Goal: Complete application form: Complete application form

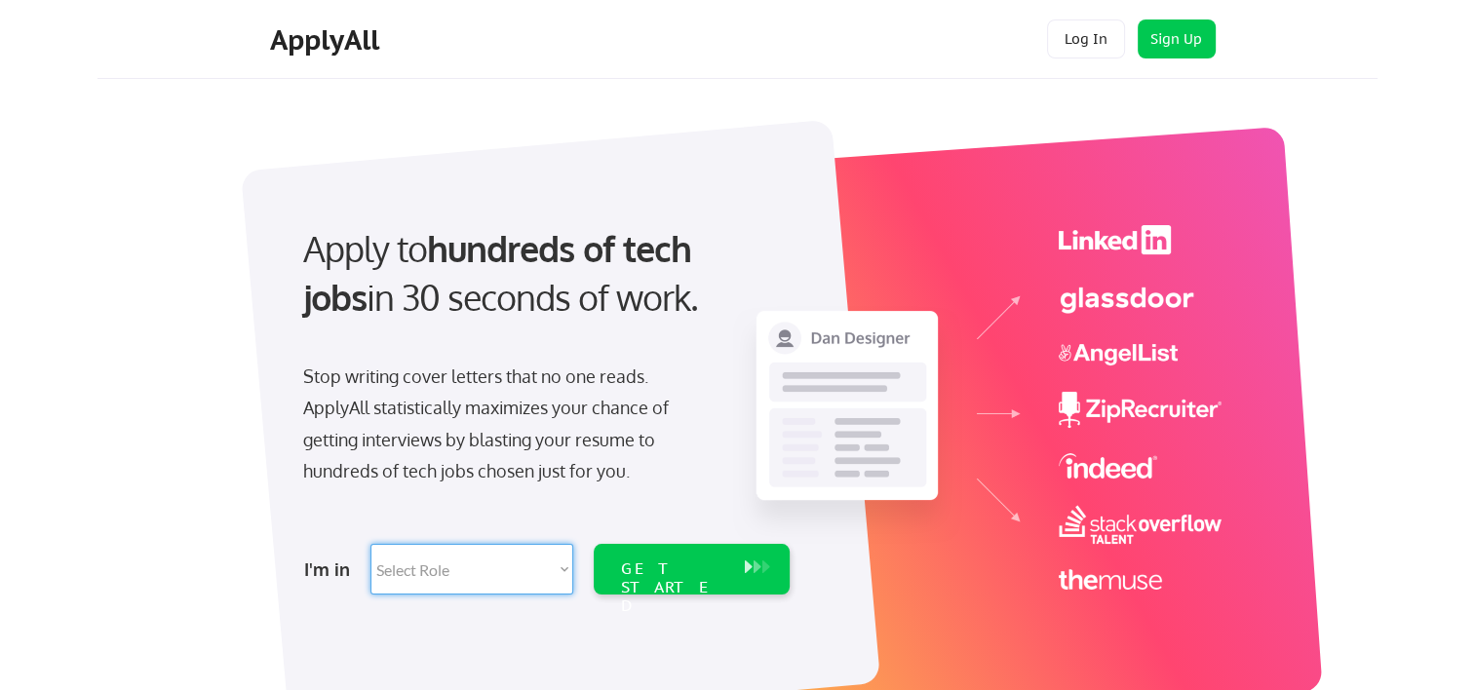
click at [564, 566] on select "Select Role Software Engineering Product Management Customer Success Sales UI/U…" at bounding box center [471, 569] width 203 height 51
select select ""technical_project_program_mgmt""
click at [370, 544] on select "Select Role Software Engineering Product Management Customer Success Sales UI/U…" at bounding box center [471, 569] width 203 height 51
select select ""technical_project_program_mgmt""
click at [699, 560] on div "GET STARTED" at bounding box center [673, 588] width 104 height 57
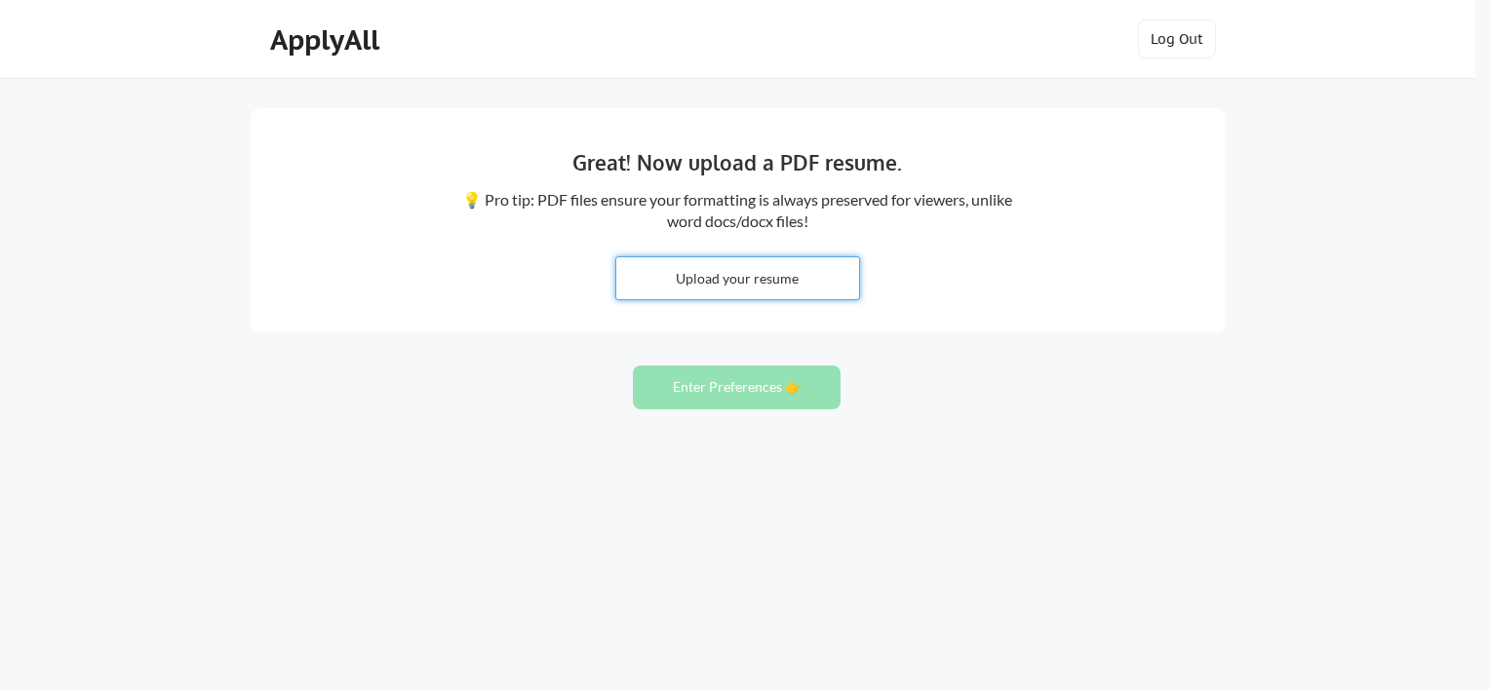
click at [739, 271] on input "file" at bounding box center [737, 278] width 243 height 42
type input "C:\fakepath\Michelle Walsh Resume - September 2025.docx"
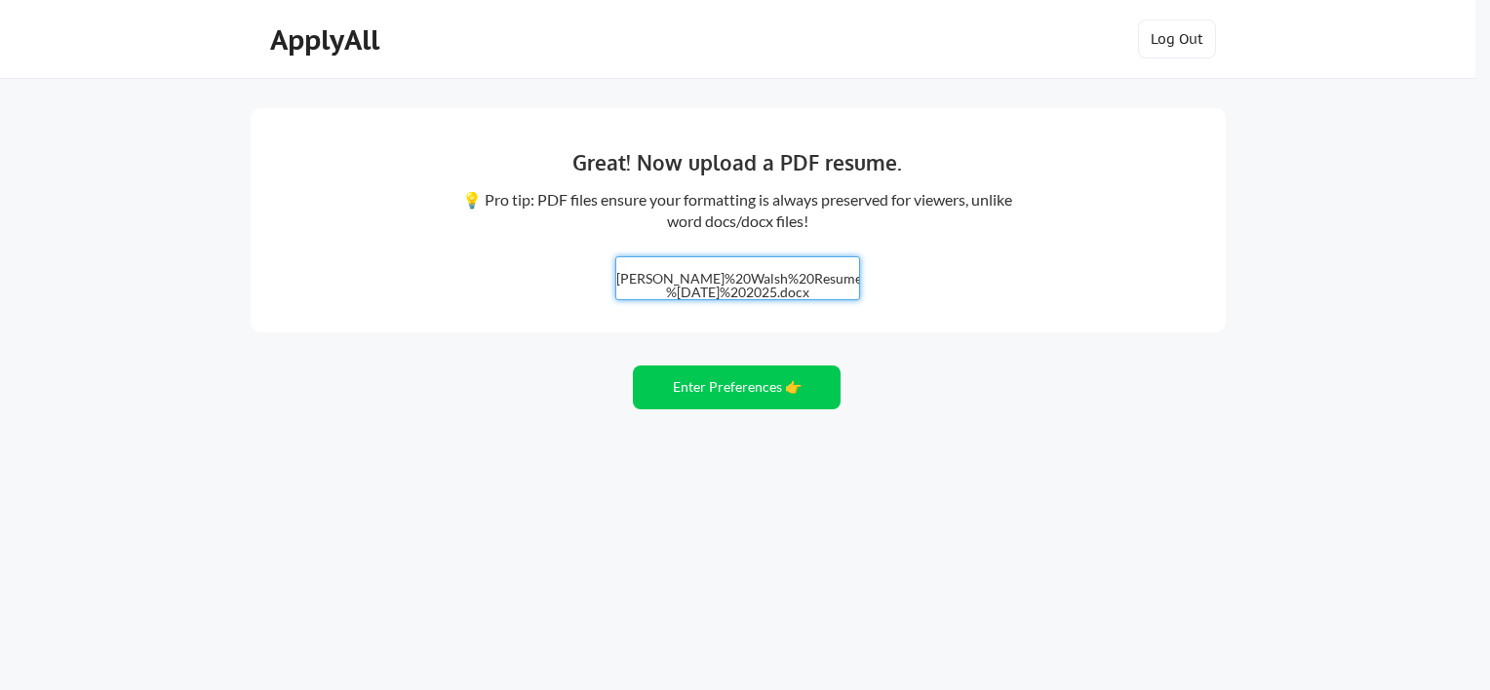
click at [769, 272] on input "file" at bounding box center [737, 278] width 243 height 42
type input "C:\fakepath\Michelle Walsh Resume - September 2025.pdf"
click at [738, 381] on button "Enter Preferences 👉" at bounding box center [737, 388] width 208 height 44
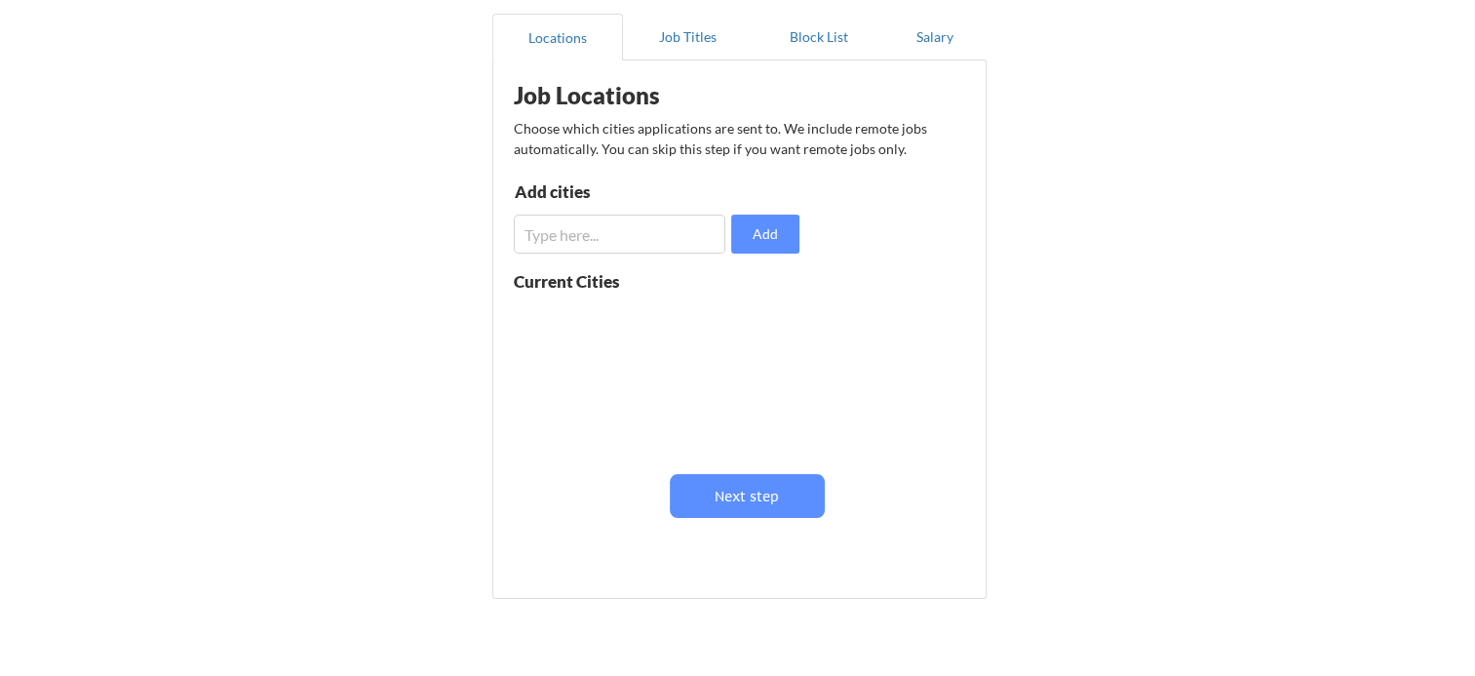
scroll to position [195, 0]
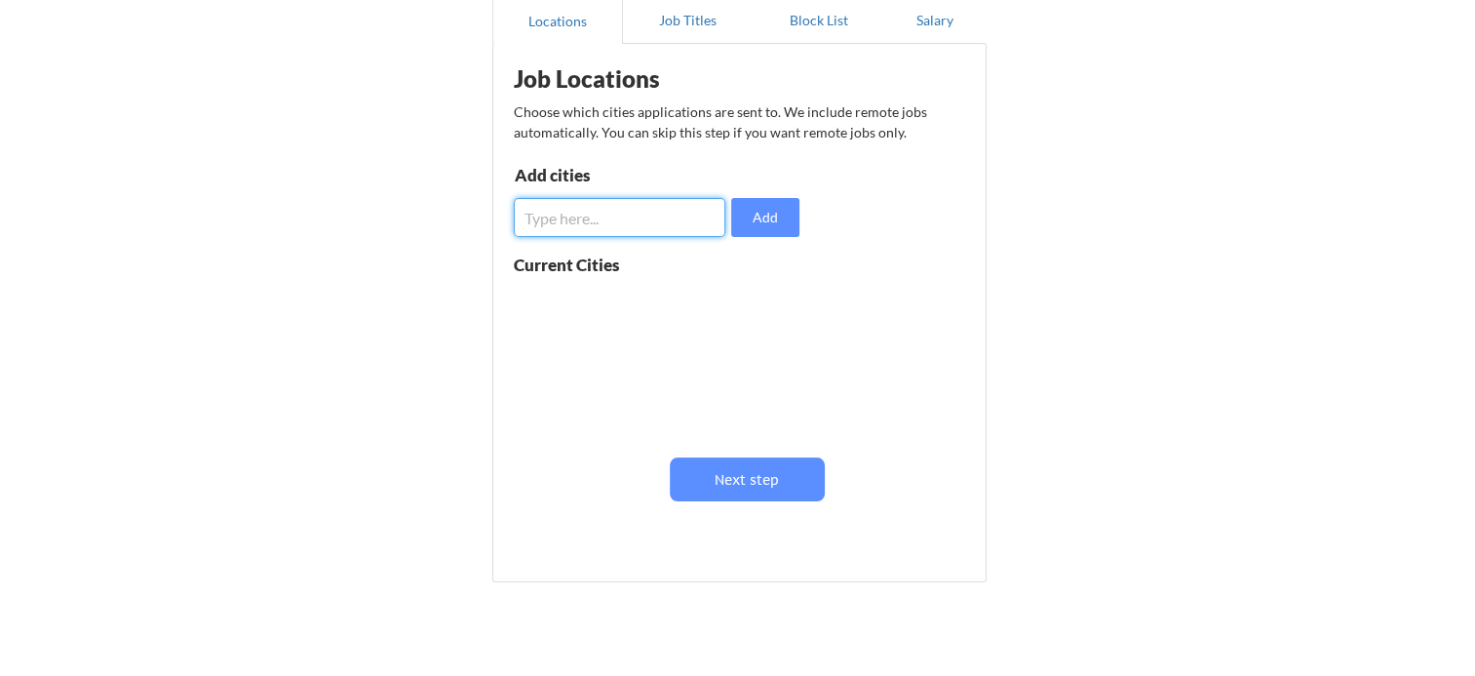
click at [612, 218] on input "input" at bounding box center [620, 217] width 212 height 39
type input "Remote"
click at [606, 213] on input "input" at bounding box center [620, 217] width 212 height 39
type input "[GEOGRAPHIC_DATA]"
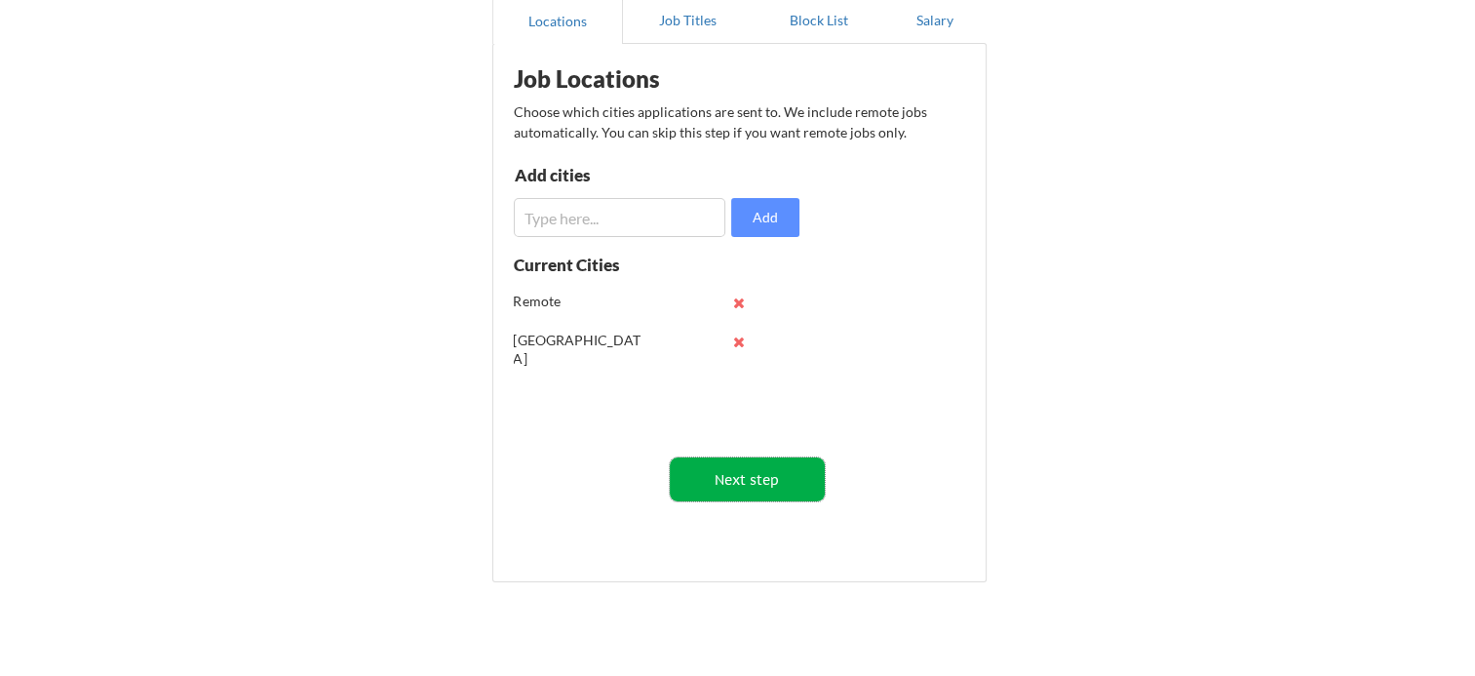
click at [757, 474] on button "Next step" at bounding box center [747, 479] width 155 height 44
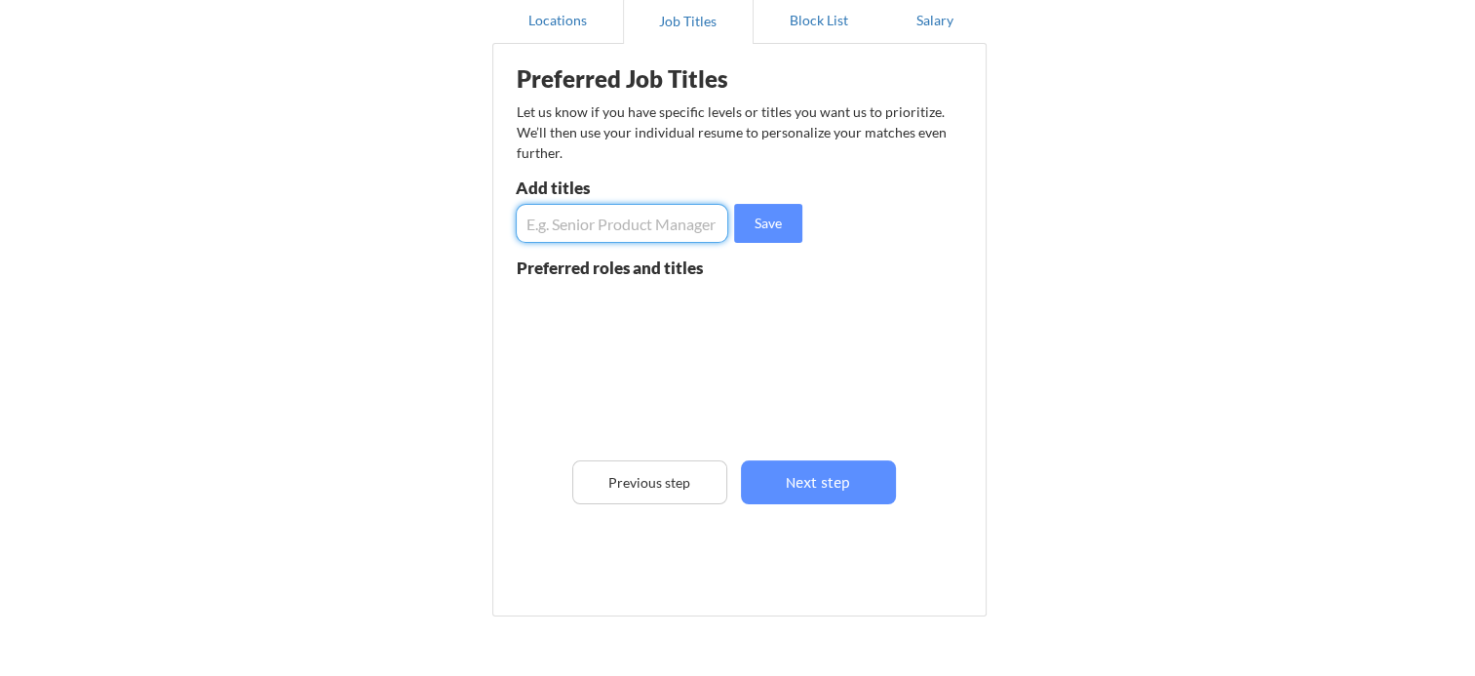
click at [570, 230] on input "input" at bounding box center [622, 223] width 213 height 39
type input "Senior IT Project Manager"
click at [565, 240] on input "input" at bounding box center [622, 223] width 213 height 39
type input "P"
type input "IT Project Manager"
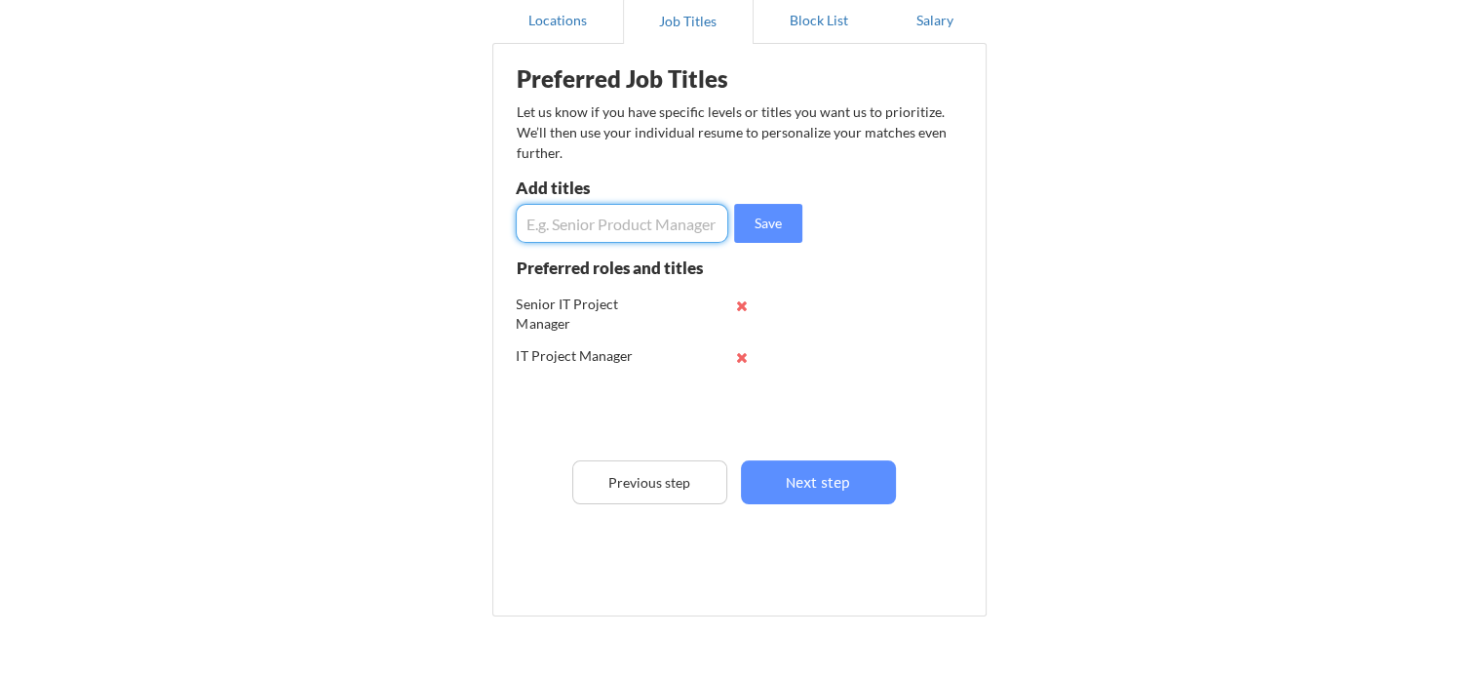
click at [570, 235] on input "input" at bounding box center [622, 223] width 213 height 39
type input "Senior Program Manager"
click at [570, 235] on input "input" at bounding box center [622, 223] width 213 height 39
type input "Program Manager"
click at [570, 235] on input "input" at bounding box center [622, 223] width 213 height 39
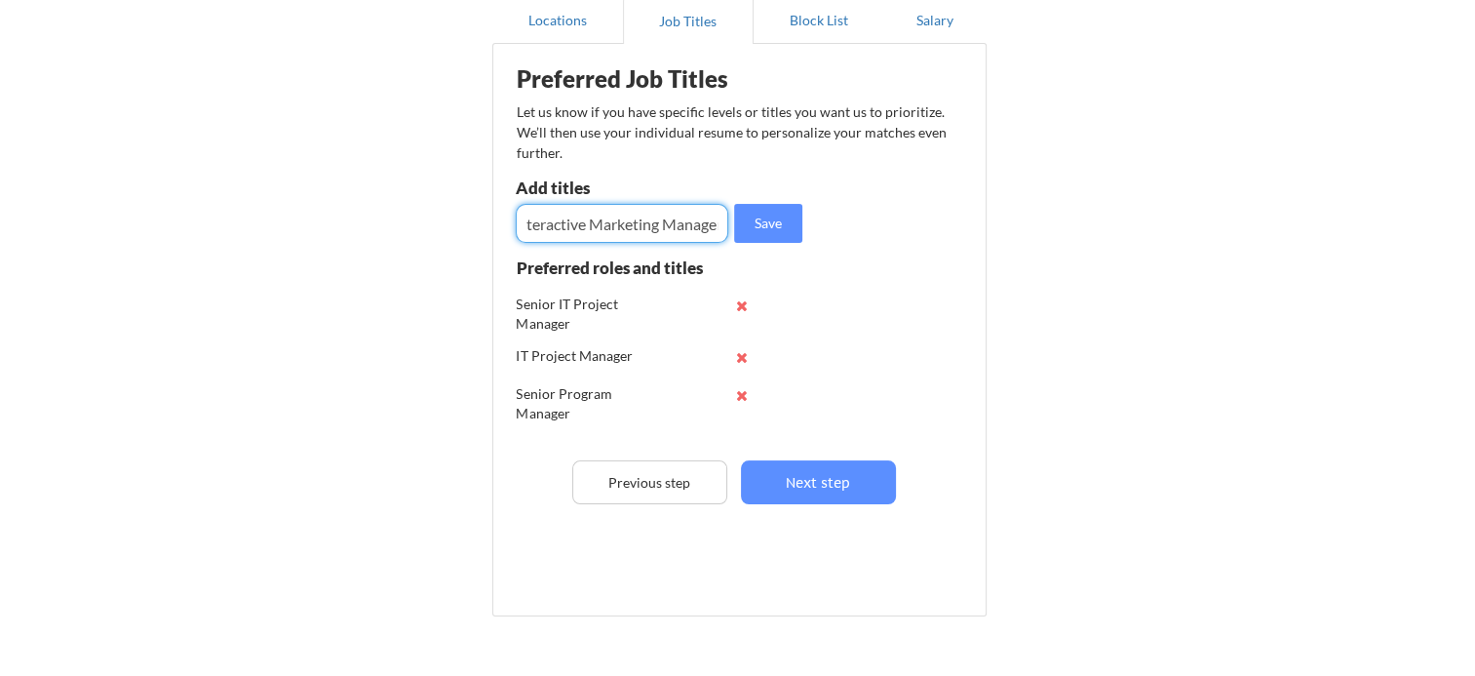
scroll to position [0, 20]
type input "Interactive Marketing Manager"
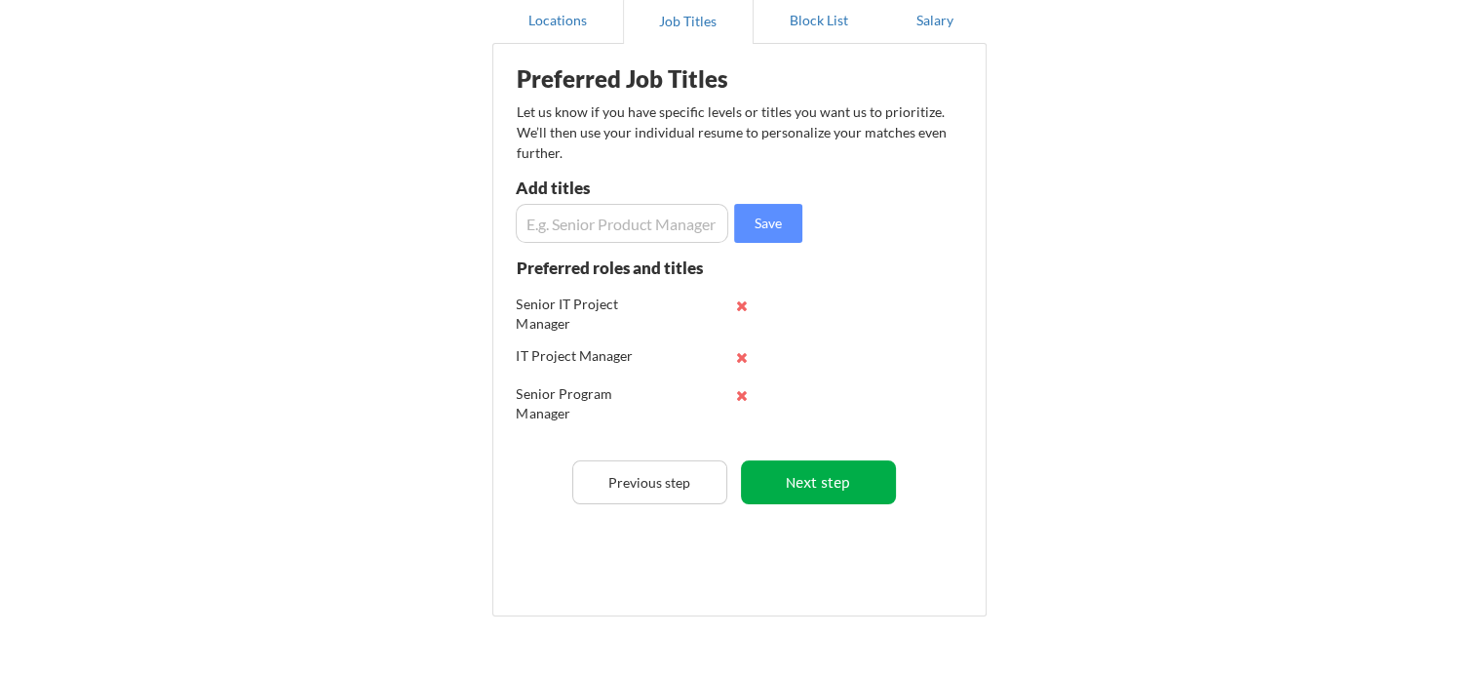
click at [822, 479] on button "Next step" at bounding box center [818, 482] width 155 height 44
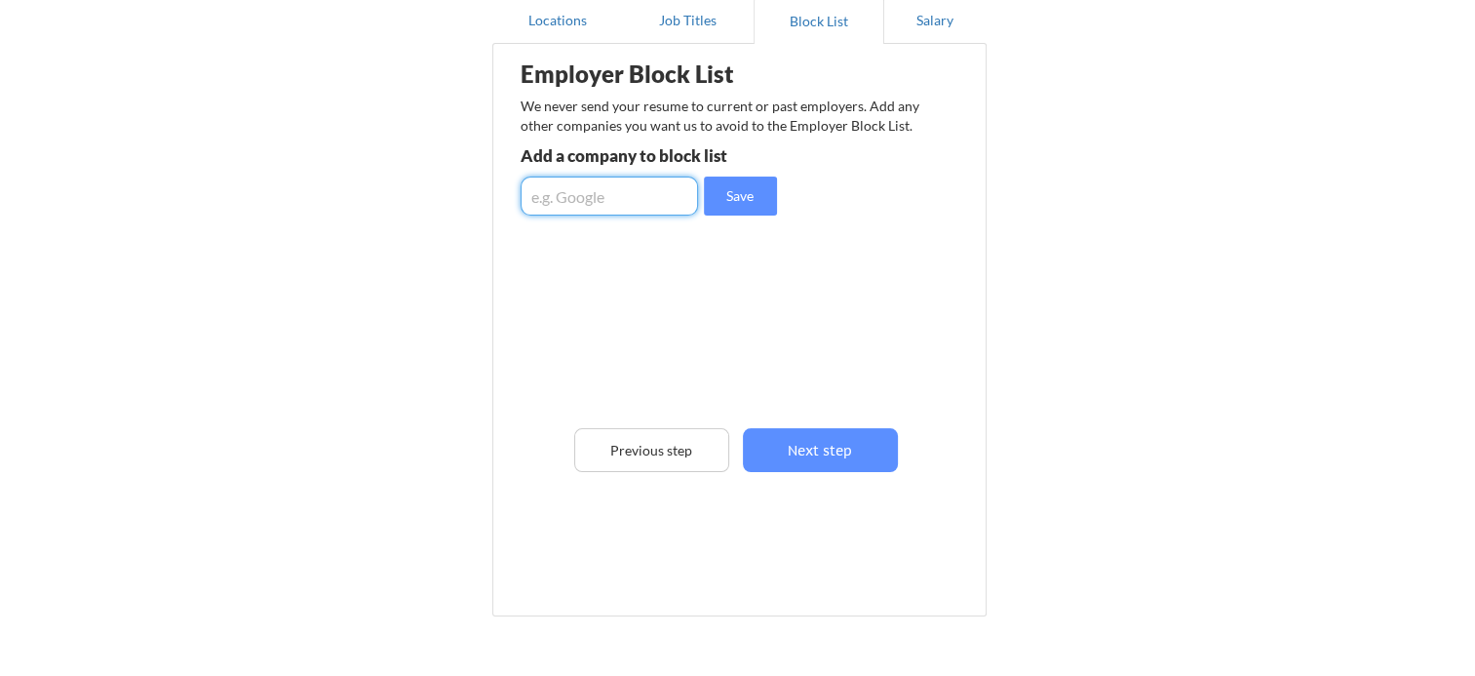
click at [576, 187] on input "input" at bounding box center [609, 195] width 177 height 39
type input "Sherwin Williams"
click at [762, 196] on button "Save" at bounding box center [740, 195] width 73 height 39
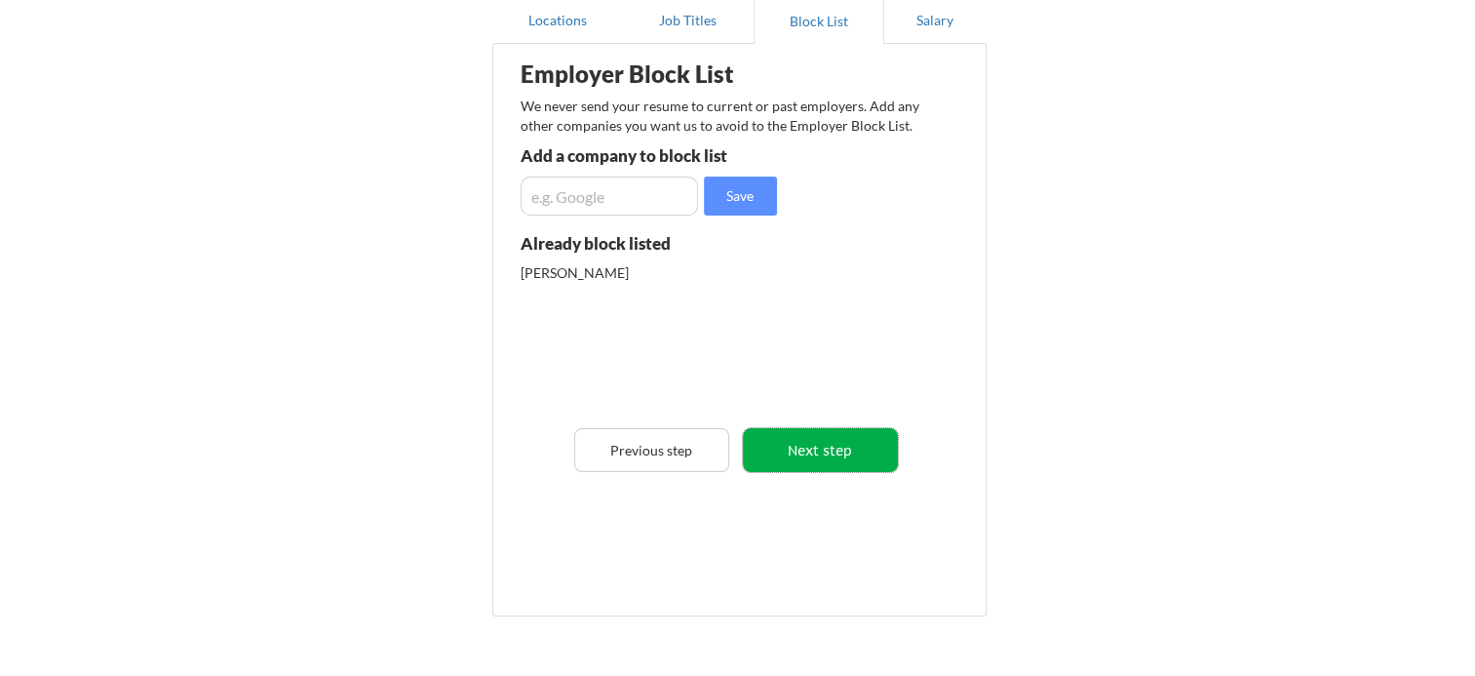
click at [825, 445] on button "Next step" at bounding box center [820, 450] width 155 height 44
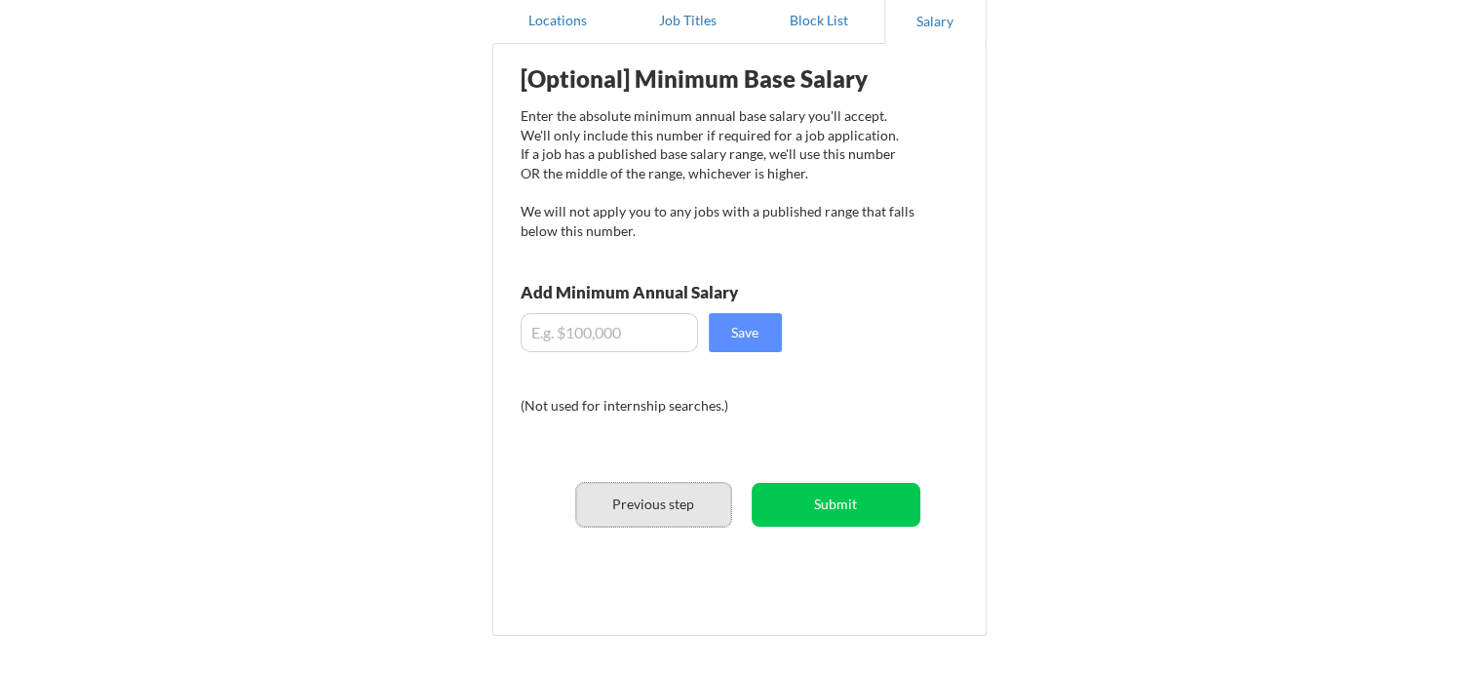
click at [654, 505] on button "Previous step" at bounding box center [653, 505] width 155 height 44
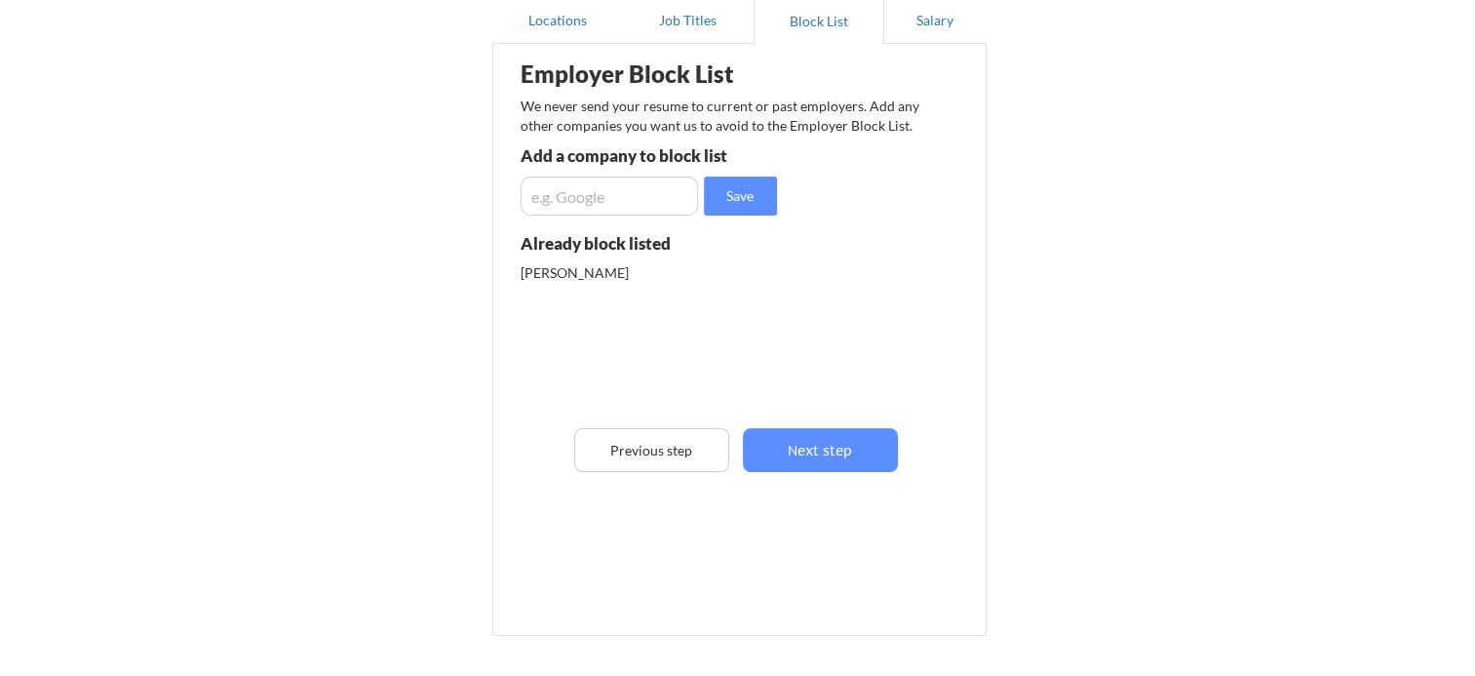
click at [569, 190] on input "input" at bounding box center [609, 195] width 177 height 39
type input "Cisive"
click at [815, 445] on button "Next step" at bounding box center [820, 450] width 155 height 44
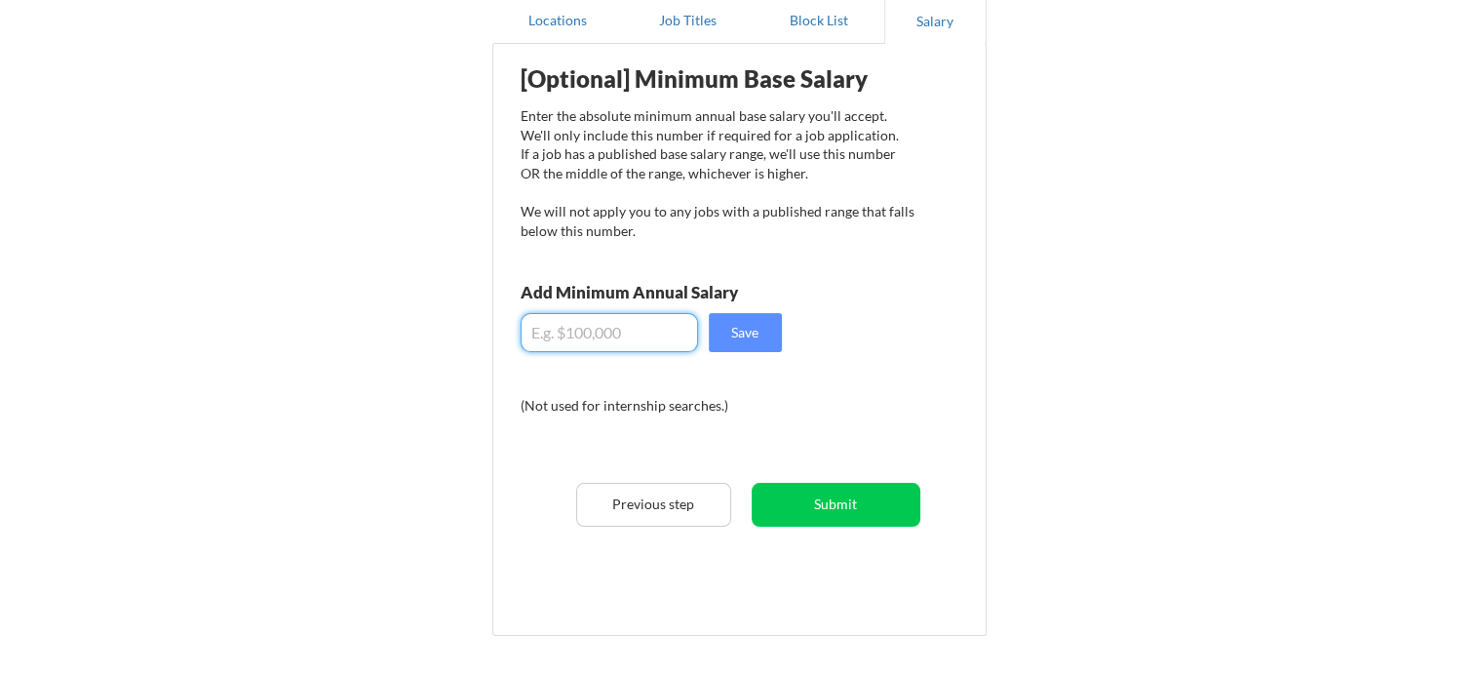
click at [573, 333] on input "input" at bounding box center [609, 332] width 177 height 39
type input "$135,000"
click at [749, 326] on button "Save" at bounding box center [745, 332] width 73 height 39
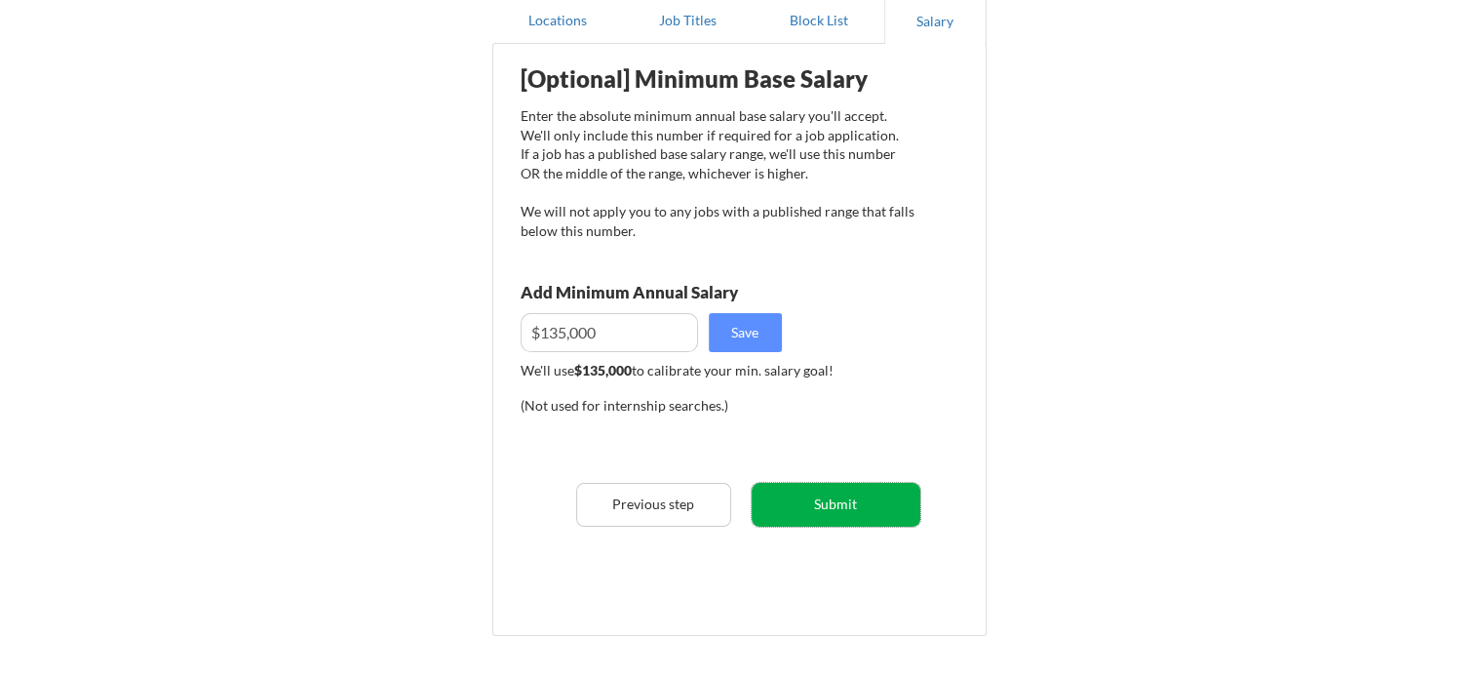
click at [837, 503] on button "Submit" at bounding box center [836, 505] width 169 height 44
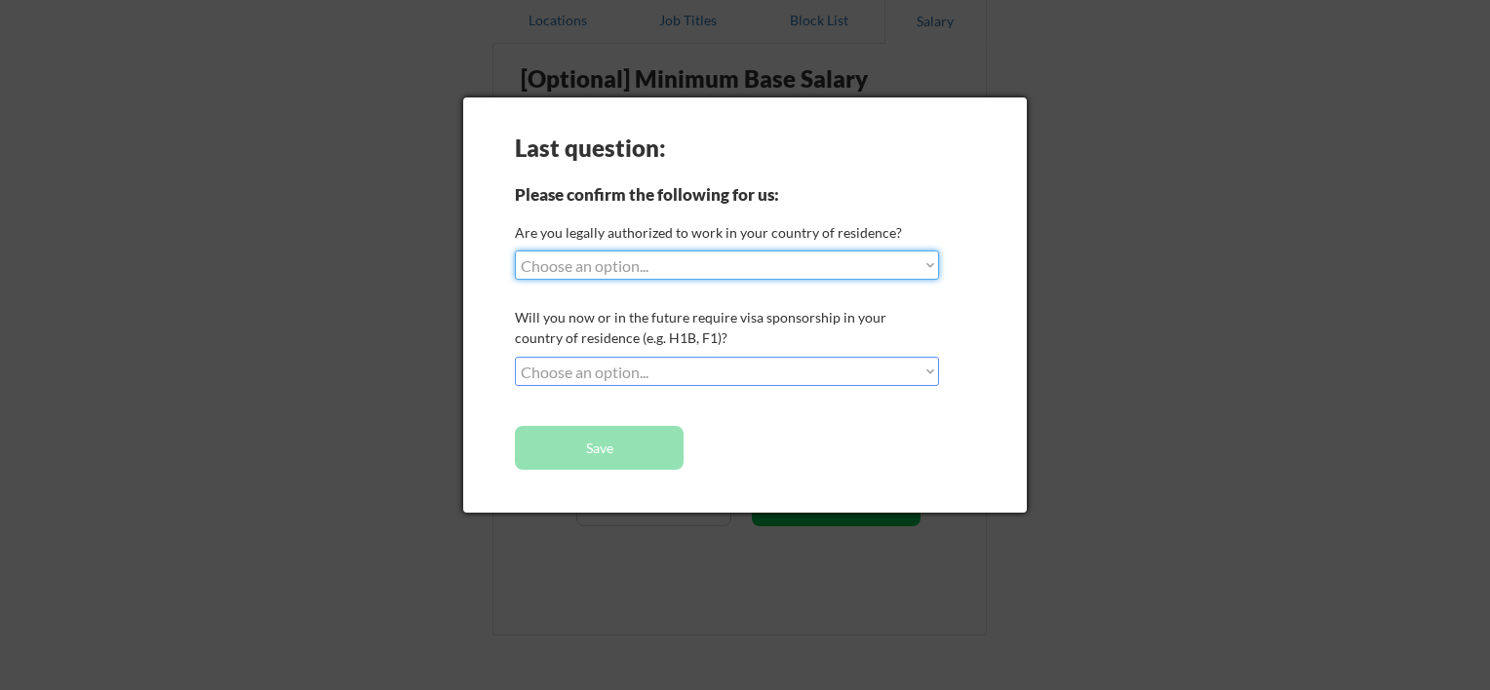
click at [828, 263] on select "Choose an option... Yes, I am a US Citizen Yes, I am a Canadian Citizen Yes, I …" at bounding box center [727, 265] width 424 height 29
click at [515, 251] on select "Choose an option... Yes, I am a US Citizen Yes, I am a Canadian Citizen Yes, I …" at bounding box center [727, 265] width 424 height 29
click at [925, 263] on select "Choose an option... Yes, I am a US Citizen Yes, I am a Canadian Citizen Yes, I …" at bounding box center [727, 265] width 424 height 29
click at [515, 251] on select "Choose an option... Yes, I am a US Citizen Yes, I am a Canadian Citizen Yes, I …" at bounding box center [727, 265] width 424 height 29
select select ""PLACEHOLDER_1427118222253""
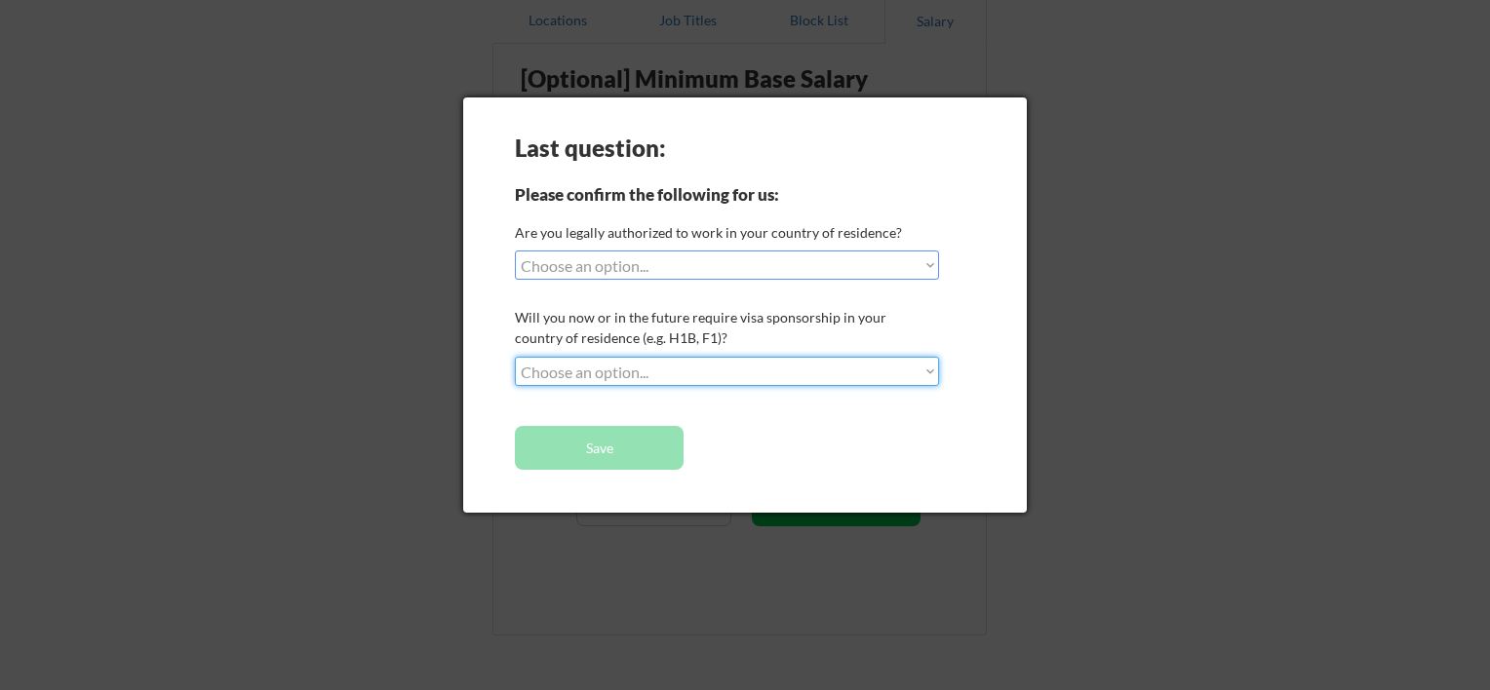
click at [933, 374] on select "Choose an option... No, I will not need sponsorship Yes, I will need sponsorship" at bounding box center [727, 371] width 424 height 29
select select ""no__i_will_not_need_sponsorship""
click at [515, 357] on select "Choose an option... No, I will not need sponsorship Yes, I will need sponsorship" at bounding box center [727, 371] width 424 height 29
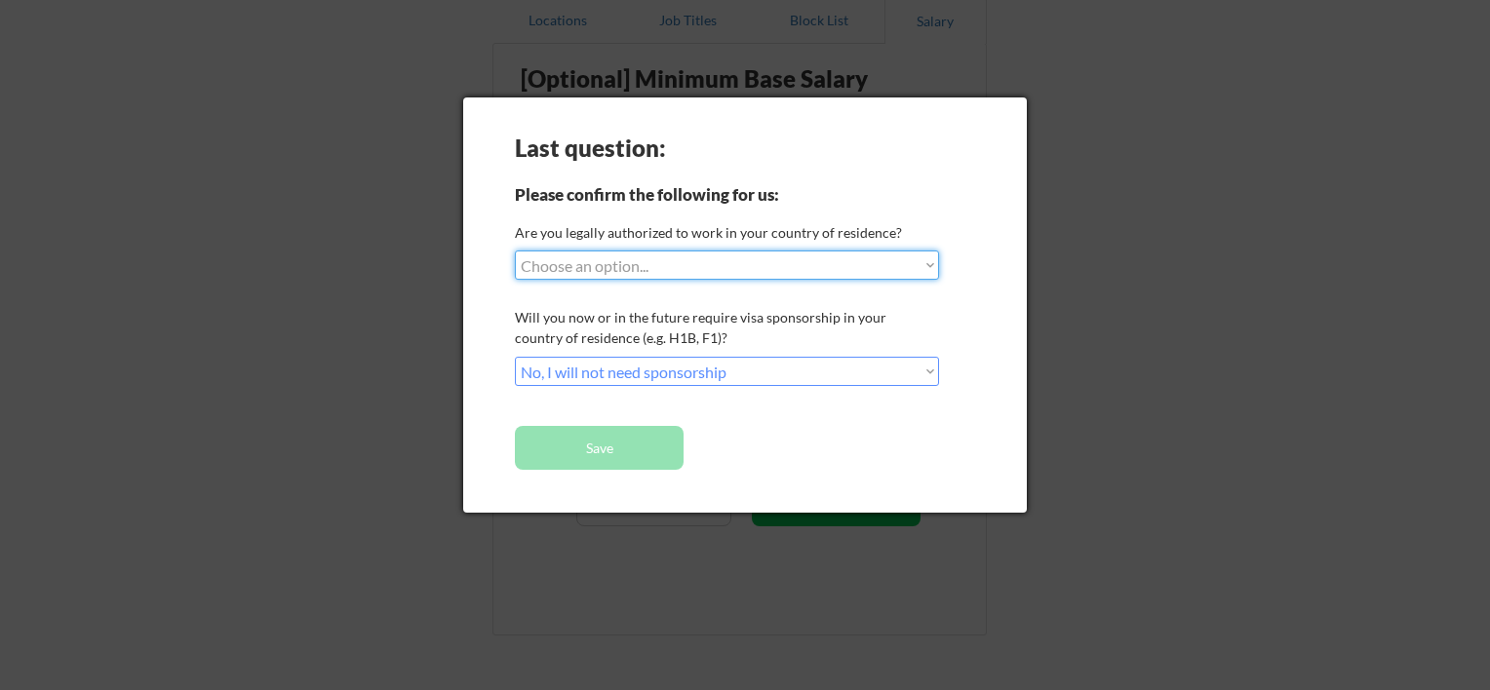
click at [924, 259] on select "Choose an option... Yes, I am a US Citizen Yes, I am a Canadian Citizen Yes, I …" at bounding box center [727, 265] width 424 height 29
click at [515, 251] on select "Choose an option... Yes, I am a US Citizen Yes, I am a Canadian Citizen Yes, I …" at bounding box center [727, 265] width 424 height 29
click at [928, 264] on select "Choose an option... Yes, I am a US Citizen Yes, I am a Canadian Citizen Yes, I …" at bounding box center [727, 265] width 424 height 29
click at [515, 251] on select "Choose an option... Yes, I am a US Citizen Yes, I am a Canadian Citizen Yes, I …" at bounding box center [727, 265] width 424 height 29
click at [929, 263] on select "Choose an option... Yes, I am a US Citizen Yes, I am a Canadian Citizen Yes, I …" at bounding box center [727, 265] width 424 height 29
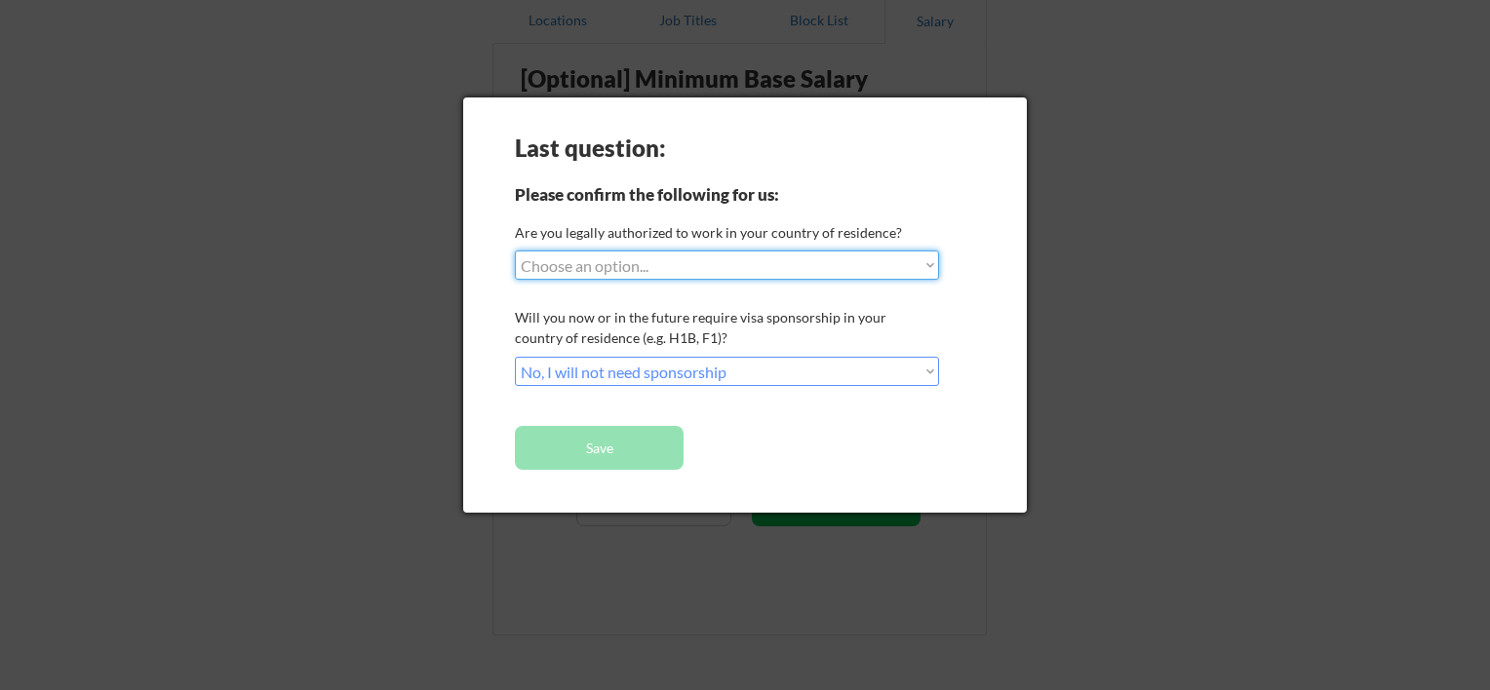
click at [515, 251] on select "Choose an option... Yes, I am a US Citizen Yes, I am a Canadian Citizen Yes, I …" at bounding box center [727, 265] width 424 height 29
click at [603, 439] on button "Save" at bounding box center [599, 448] width 169 height 44
click at [932, 263] on select "Choose an option... Yes, I am a US Citizen Yes, I am a Canadian Citizen Yes, I …" at bounding box center [727, 265] width 424 height 29
click at [515, 251] on select "Choose an option... Yes, I am a US Citizen Yes, I am a Canadian Citizen Yes, I …" at bounding box center [727, 265] width 424 height 29
click at [931, 266] on select "Choose an option... Yes, I am a US Citizen Yes, I am a Canadian Citizen Yes, I …" at bounding box center [727, 265] width 424 height 29
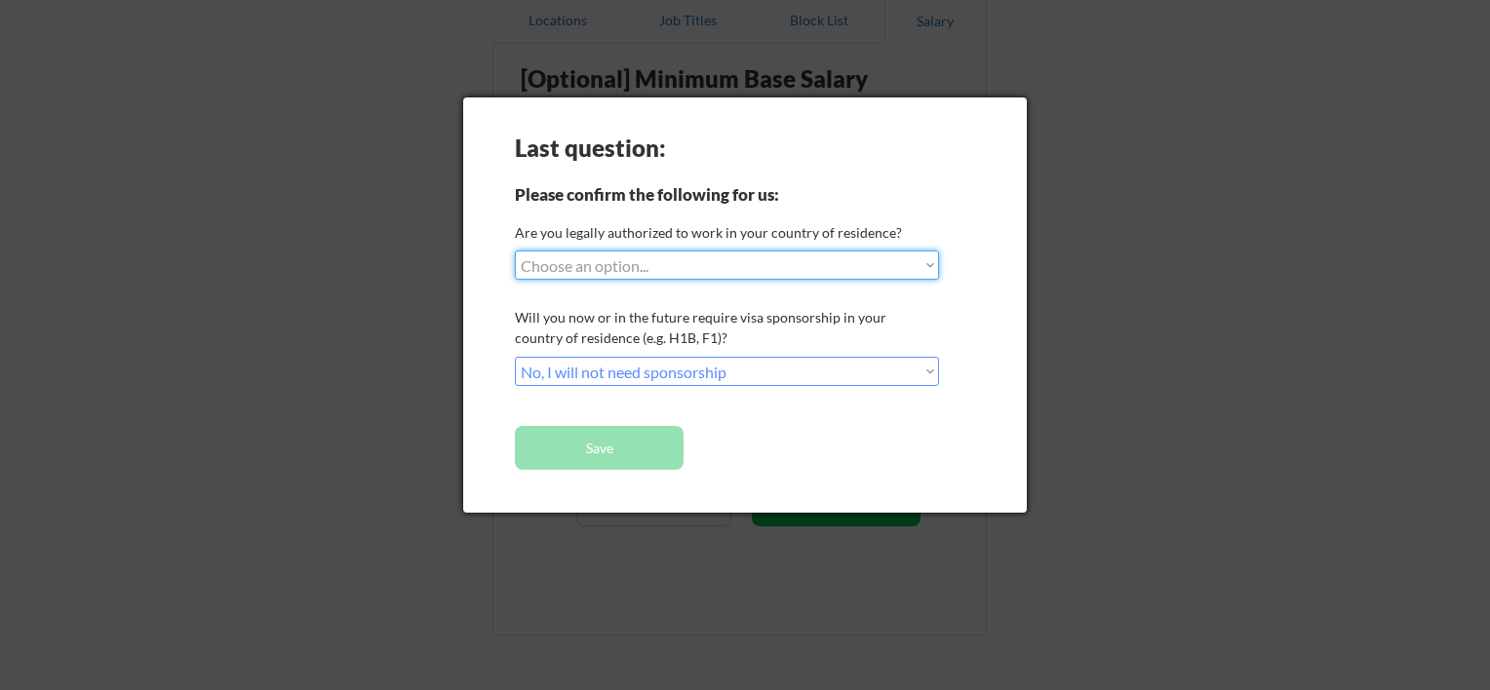
click at [515, 251] on select "Choose an option... Yes, I am a US Citizen Yes, I am a Canadian Citizen Yes, I …" at bounding box center [727, 265] width 424 height 29
click at [780, 267] on select "Choose an option... Yes, I am a US Citizen Yes, I am a Canadian Citizen Yes, I …" at bounding box center [727, 265] width 424 height 29
click at [515, 251] on select "Choose an option... Yes, I am a US Citizen Yes, I am a Canadian Citizen Yes, I …" at bounding box center [727, 265] width 424 height 29
click at [829, 265] on select "Choose an option... Yes, I am a US Citizen Yes, I am a Canadian Citizen Yes, I …" at bounding box center [727, 265] width 424 height 29
click at [515, 251] on select "Choose an option... Yes, I am a US Citizen Yes, I am a Canadian Citizen Yes, I …" at bounding box center [727, 265] width 424 height 29
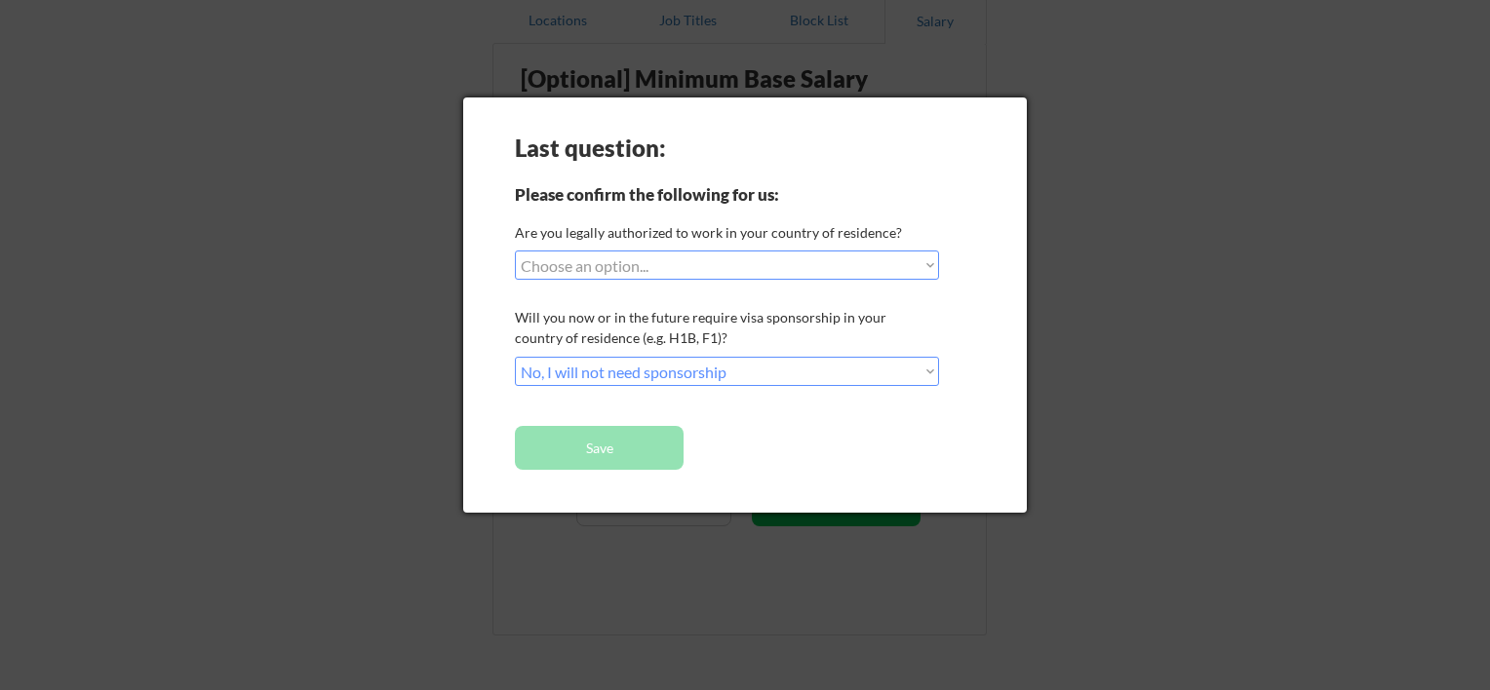
click at [1150, 415] on div at bounding box center [745, 345] width 1490 height 690
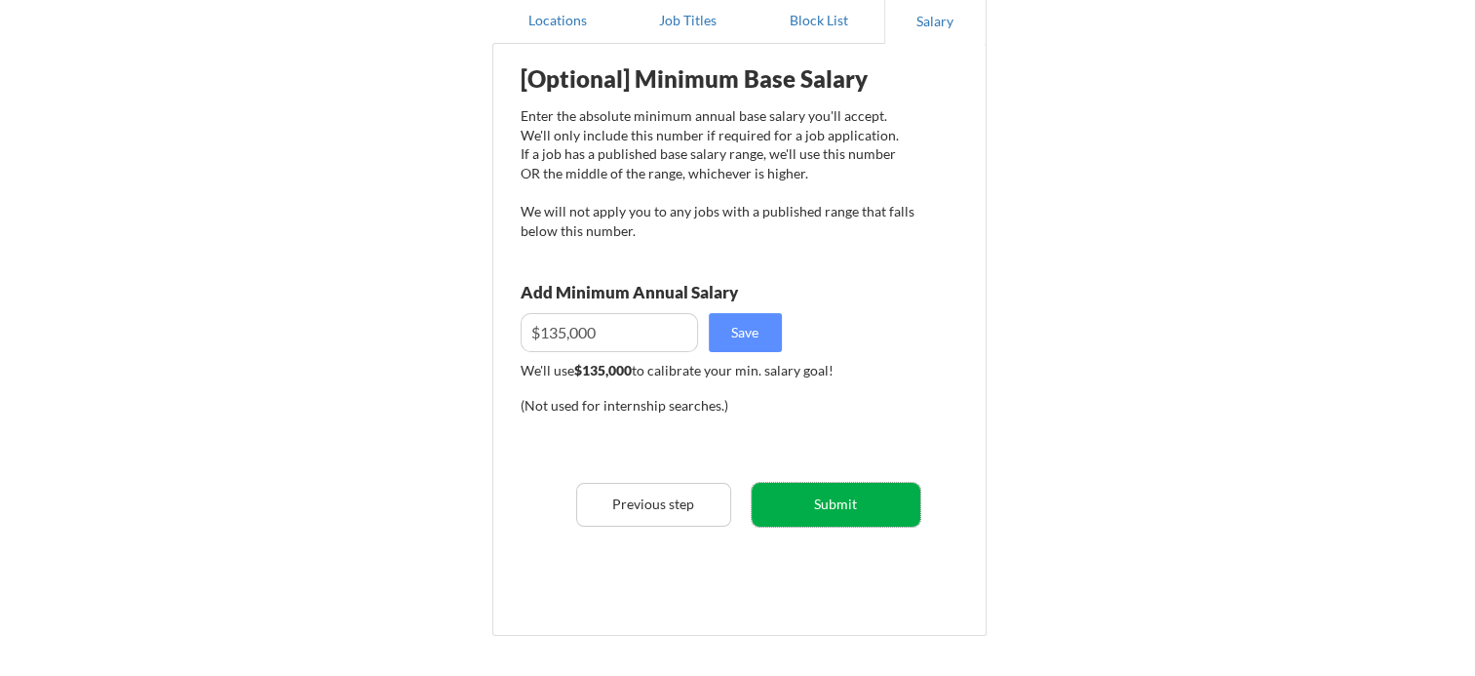
click at [840, 497] on button "Submit" at bounding box center [836, 505] width 169 height 44
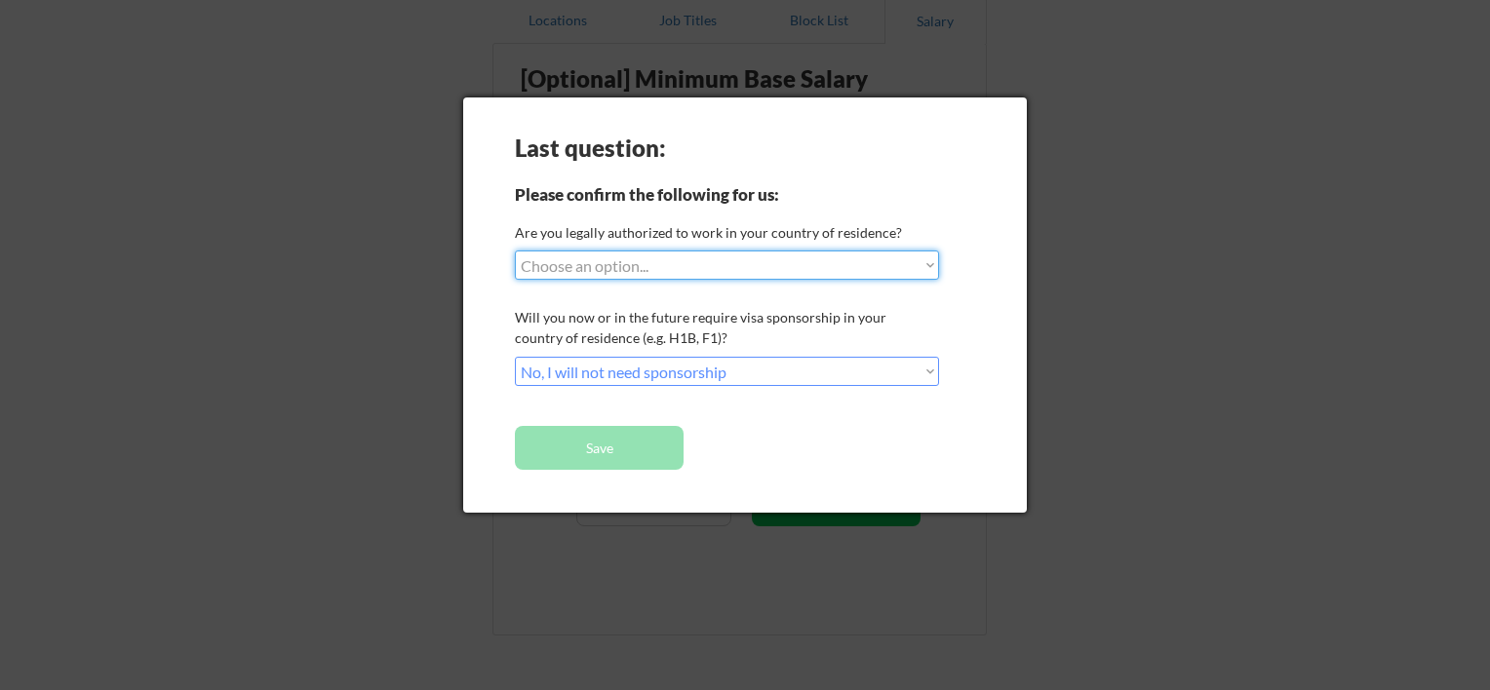
click at [920, 259] on select "Choose an option... Yes, I am a US Citizen Yes, I am a Canadian Citizen Yes, I …" at bounding box center [727, 265] width 424 height 29
click at [515, 251] on select "Choose an option... Yes, I am a US Citizen Yes, I am a Canadian Citizen Yes, I …" at bounding box center [727, 265] width 424 height 29
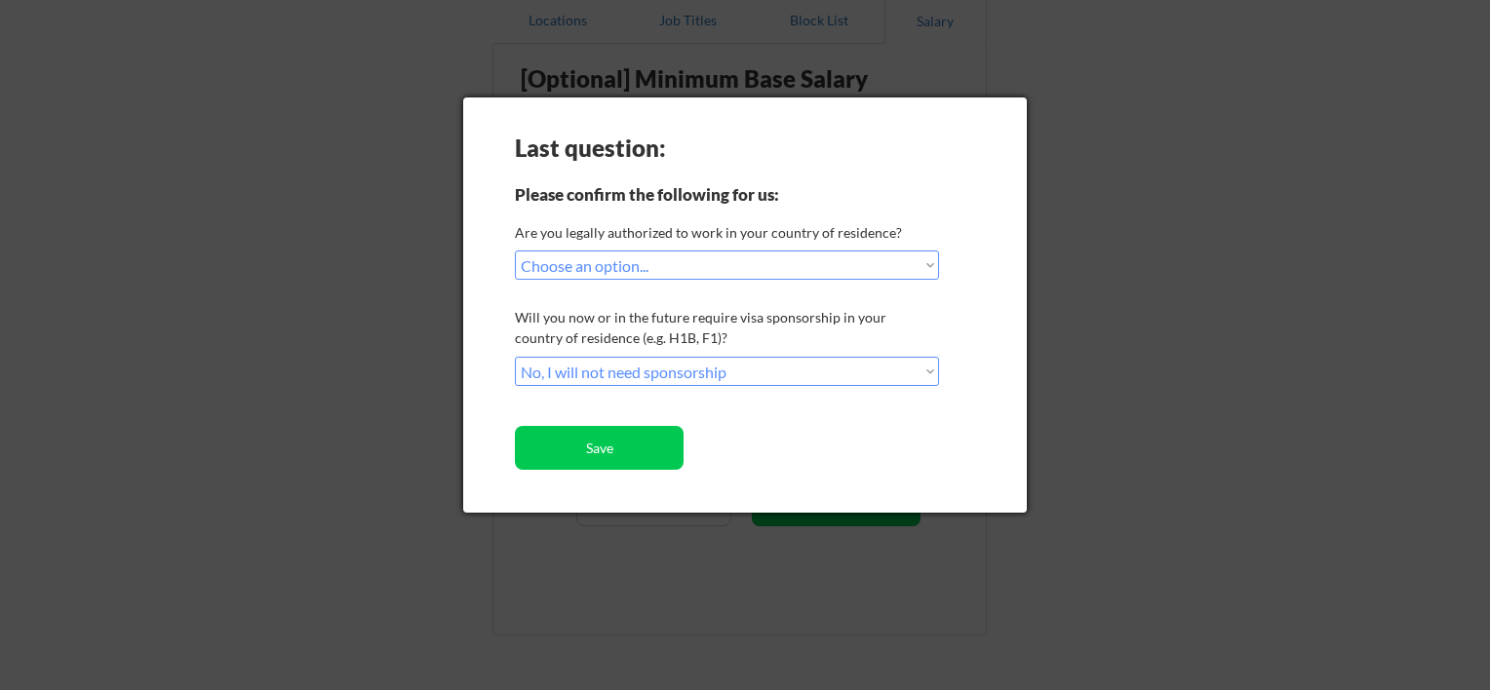
select select ""PLACEHOLDER_1427118222253""
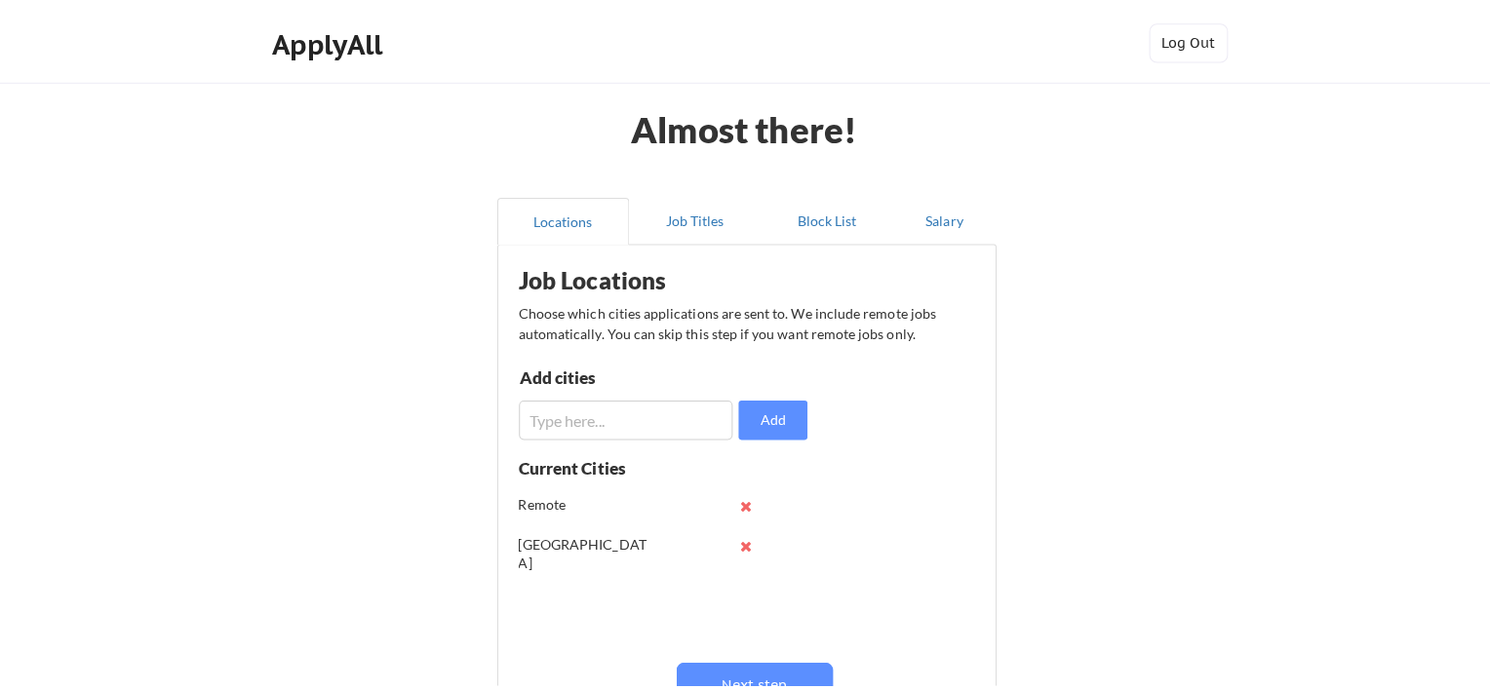
scroll to position [195, 0]
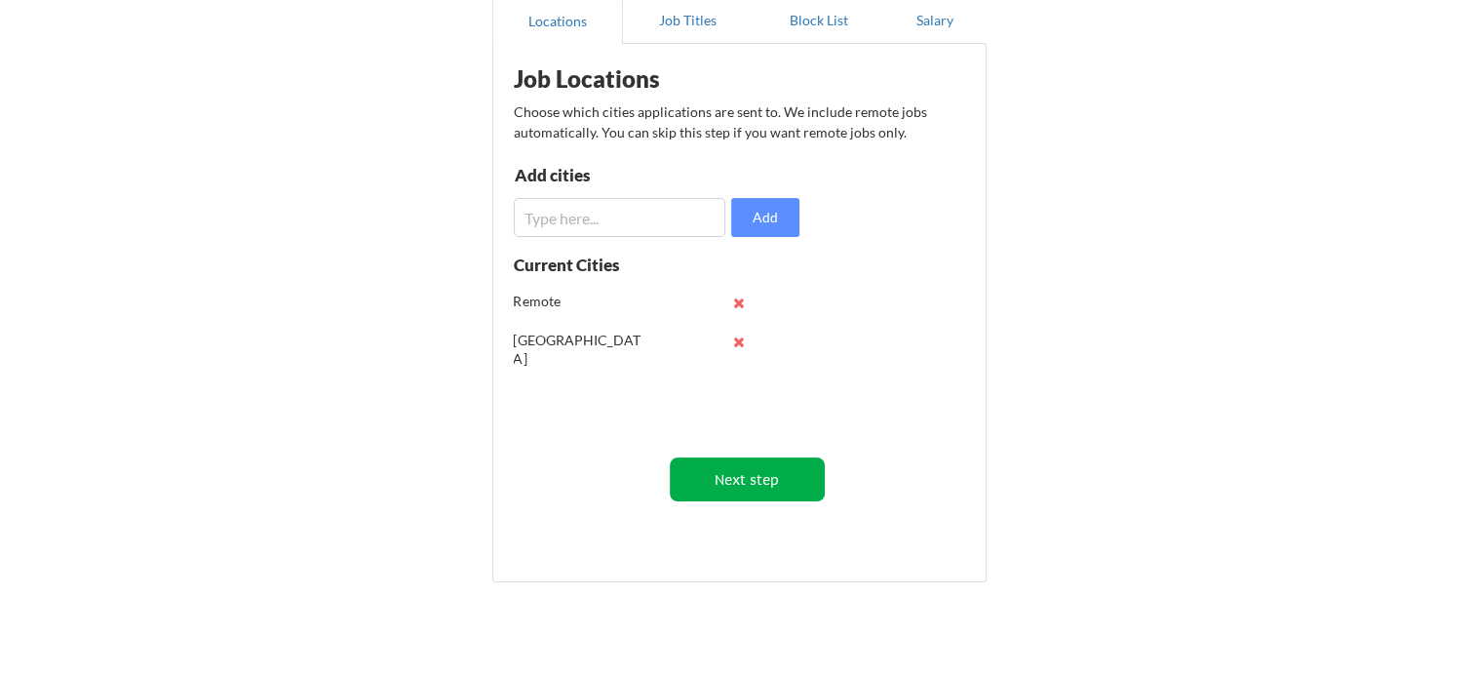
click at [762, 480] on button "Next step" at bounding box center [747, 479] width 155 height 44
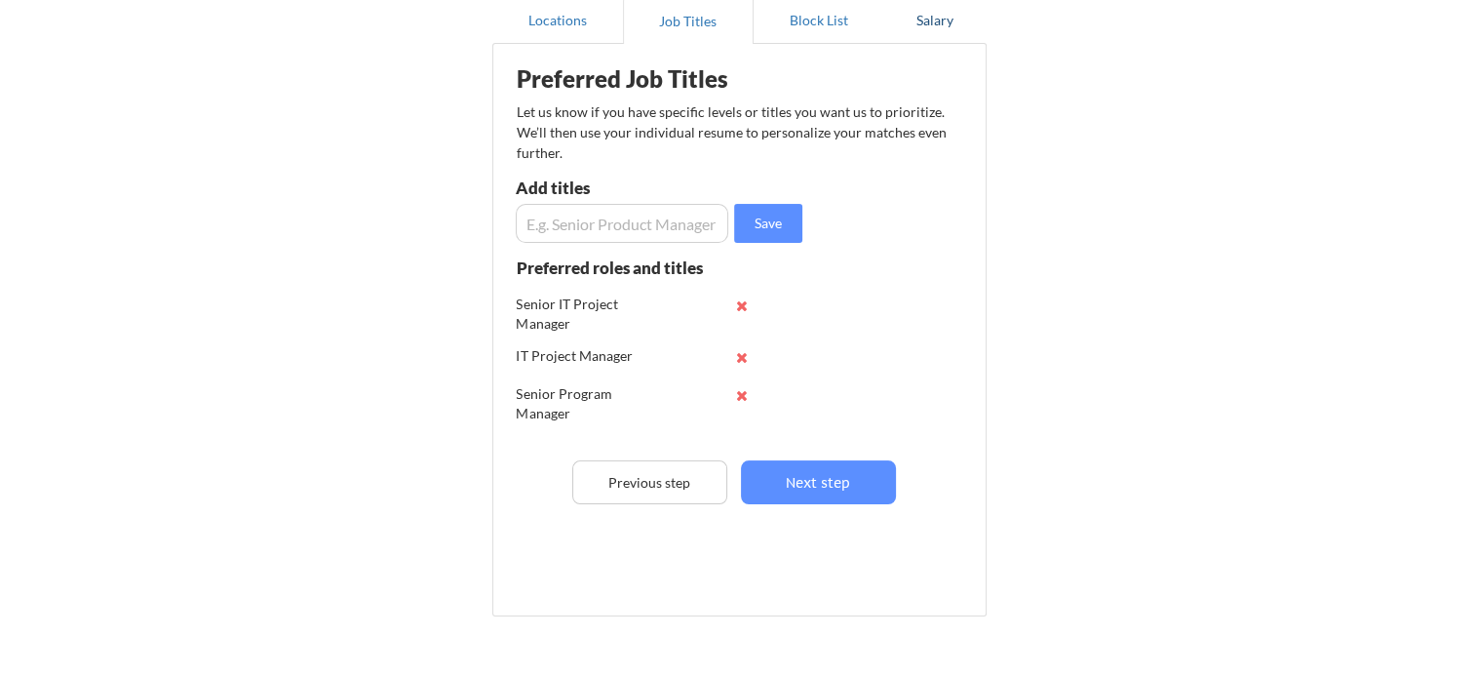
click at [924, 19] on button "Salary" at bounding box center [935, 20] width 102 height 47
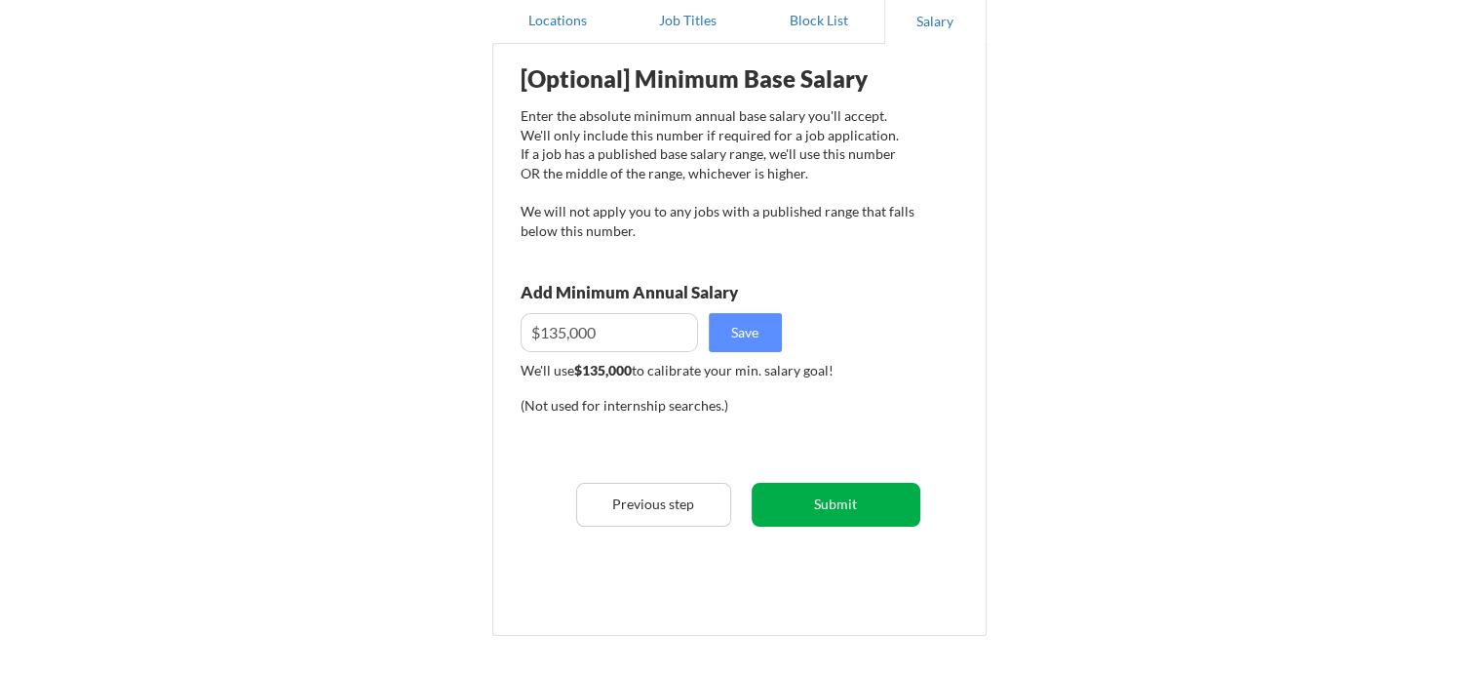
click at [833, 499] on button "Submit" at bounding box center [836, 505] width 169 height 44
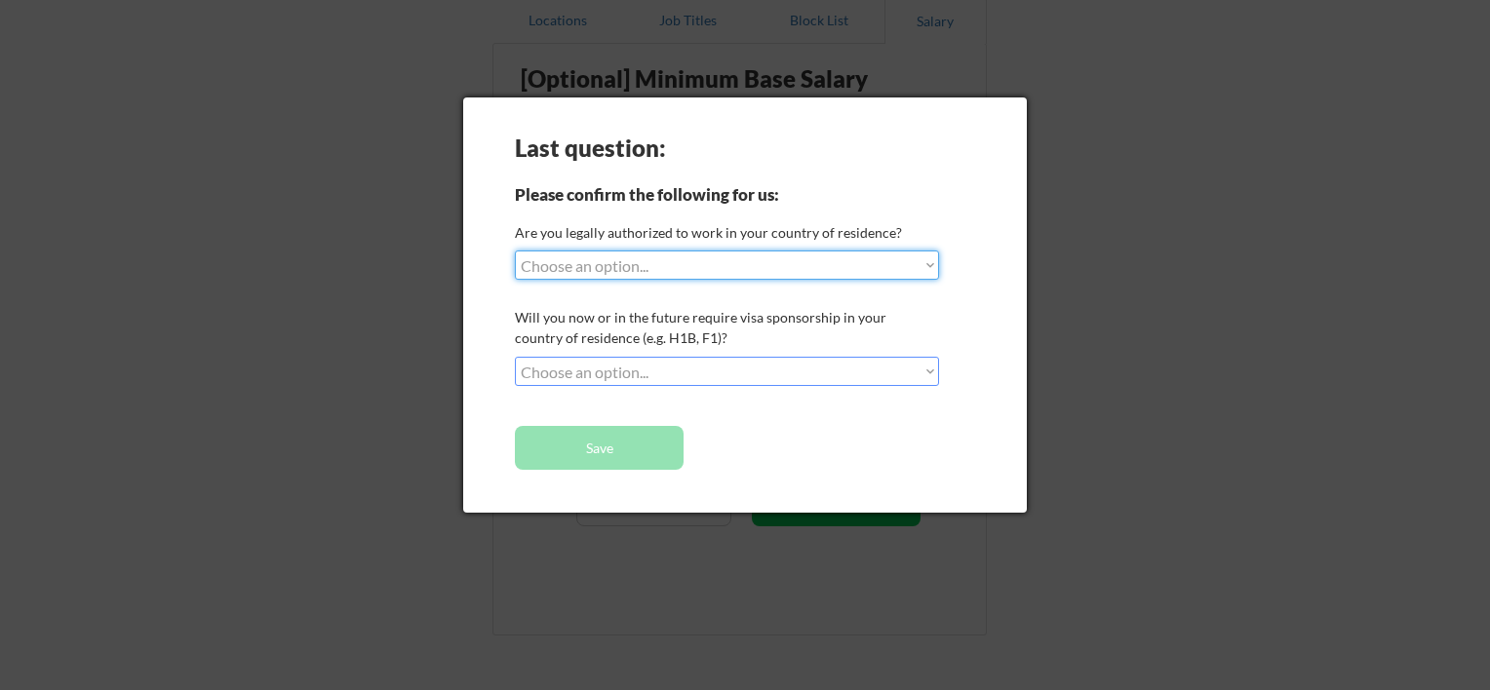
click at [928, 260] on select "Choose an option... Yes, I am a [DEMOGRAPHIC_DATA] Citizen Yes, I am a [DEMOGRA…" at bounding box center [727, 265] width 424 height 29
click at [515, 251] on select "Choose an option... Yes, I am a US Citizen Yes, I am a Canadian Citizen Yes, I …" at bounding box center [727, 265] width 424 height 29
select select ""PLACEHOLDER_1427118222253""
click at [1139, 176] on div at bounding box center [745, 345] width 1490 height 690
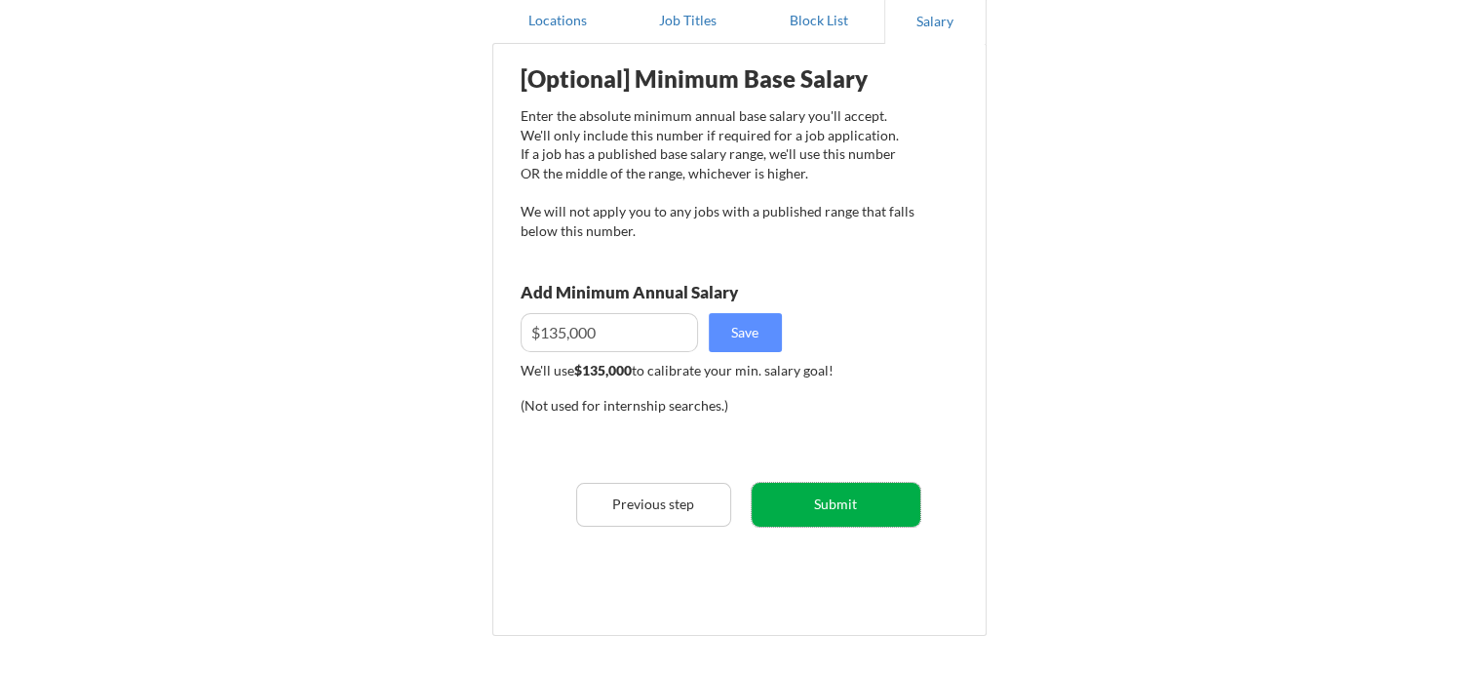
click at [846, 501] on button "Submit" at bounding box center [836, 505] width 169 height 44
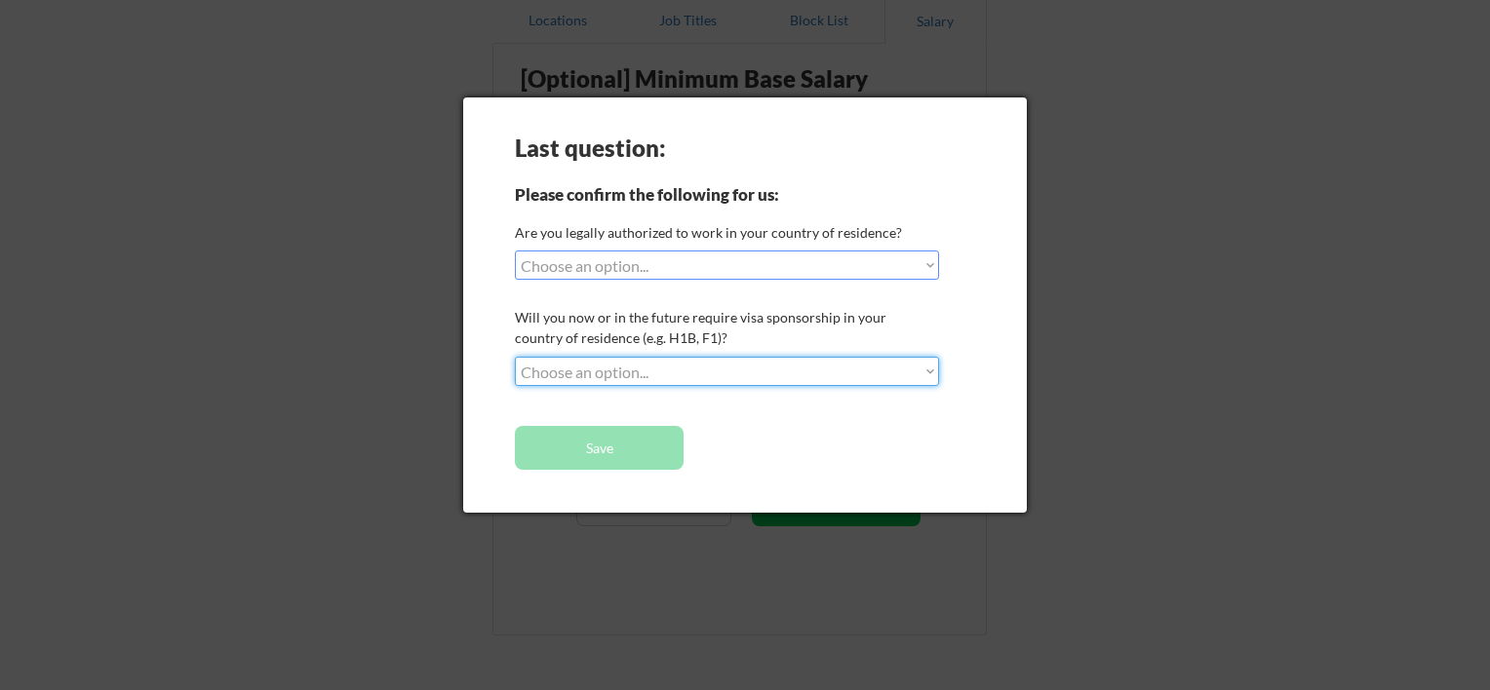
click at [927, 371] on select "Choose an option... No, I will not need sponsorship Yes, I will need sponsorship" at bounding box center [727, 371] width 424 height 29
select select ""no__i_will_not_need_sponsorship""
click at [515, 357] on select "Choose an option... No, I will not need sponsorship Yes, I will need sponsorship" at bounding box center [727, 371] width 424 height 29
click at [623, 444] on button "Save" at bounding box center [599, 448] width 169 height 44
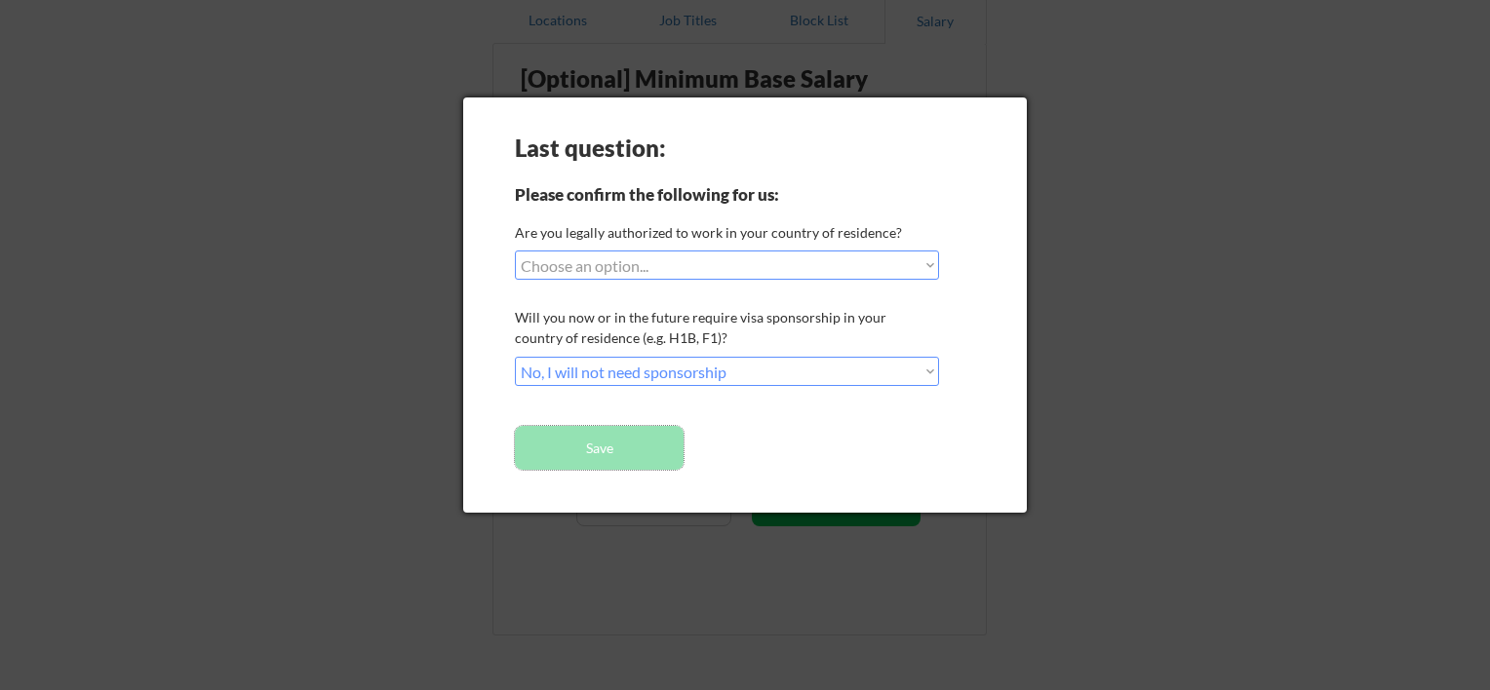
click at [623, 444] on button "Save" at bounding box center [599, 448] width 169 height 44
click at [664, 261] on select "Choose an option... Yes, I am a US Citizen Yes, I am a Canadian Citizen Yes, I …" at bounding box center [727, 265] width 424 height 29
click at [515, 251] on select "Choose an option... Yes, I am a US Citizen Yes, I am a Canadian Citizen Yes, I …" at bounding box center [727, 265] width 424 height 29
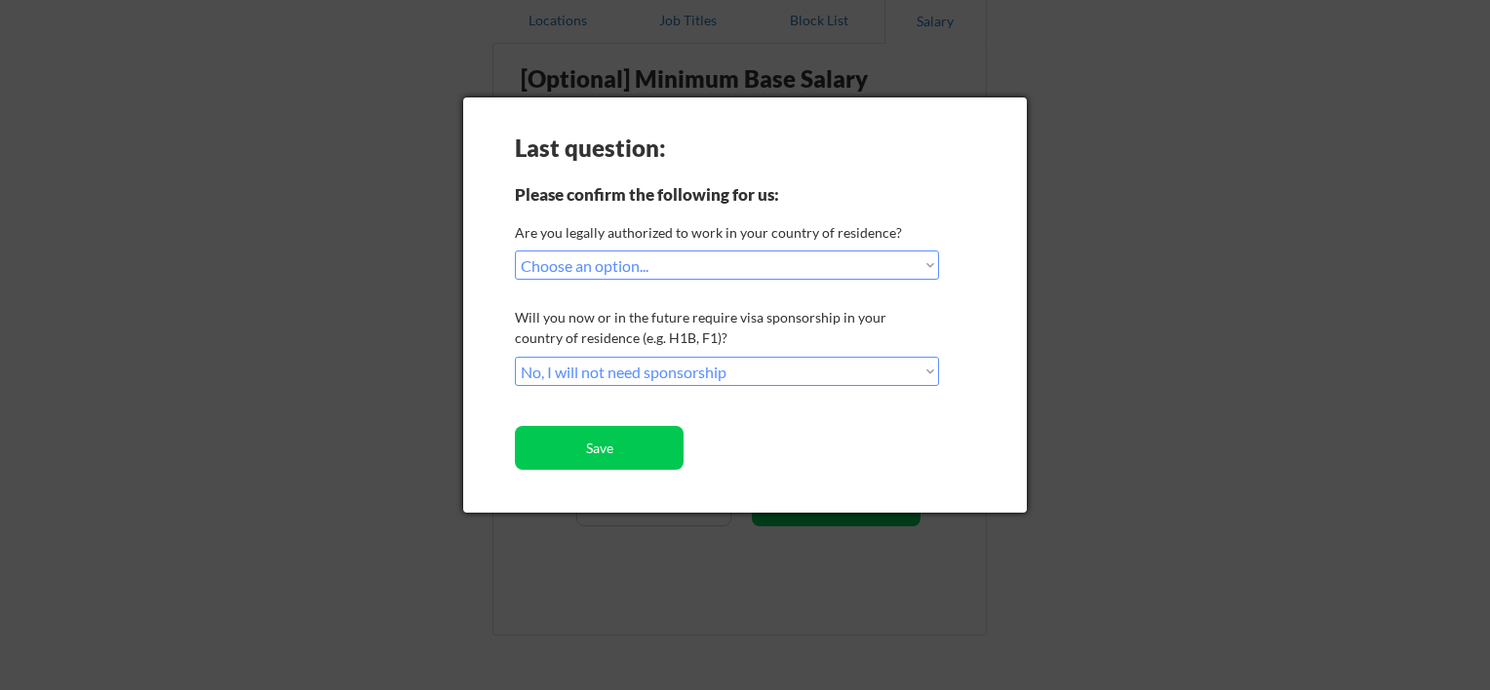
select select ""PLACEHOLDER_1427118222253""
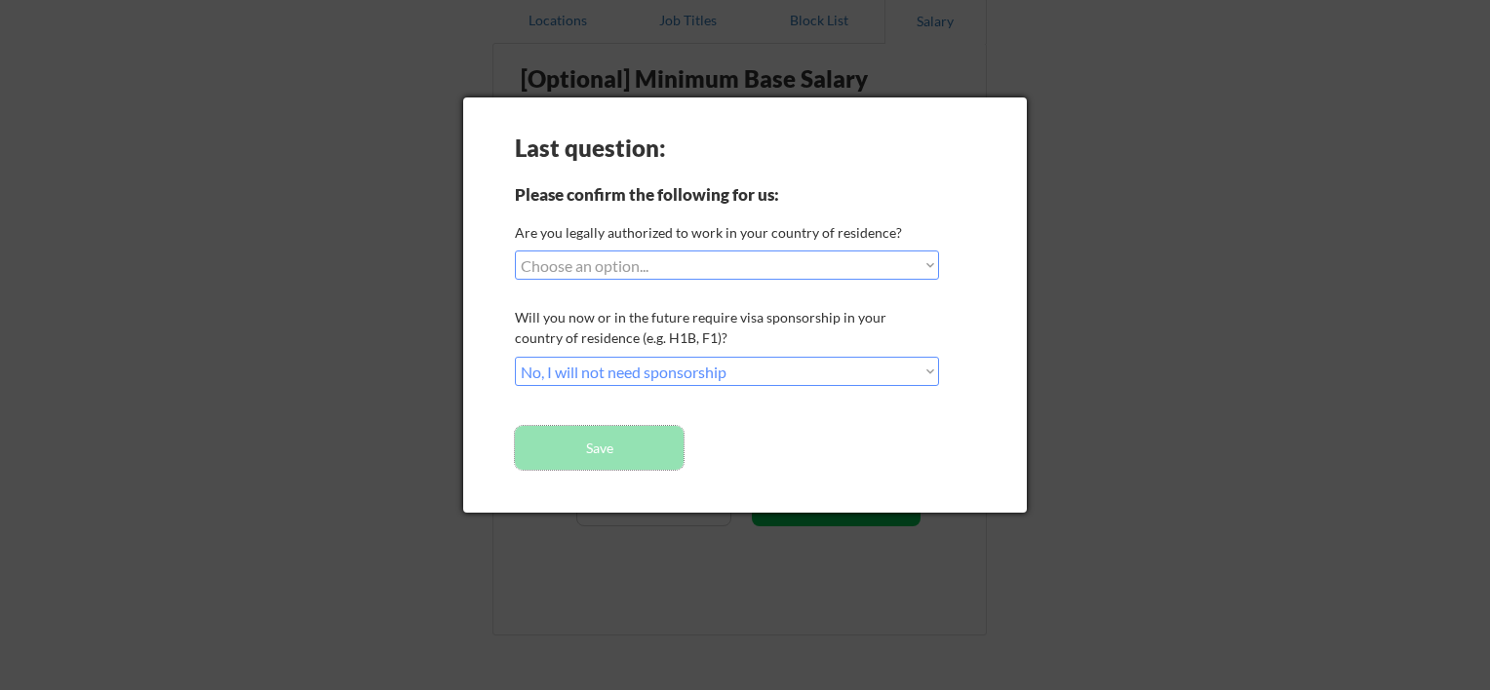
click at [640, 440] on button "Save" at bounding box center [599, 448] width 169 height 44
click at [641, 439] on button "Save" at bounding box center [599, 448] width 169 height 44
click at [642, 439] on button "Save" at bounding box center [599, 448] width 169 height 44
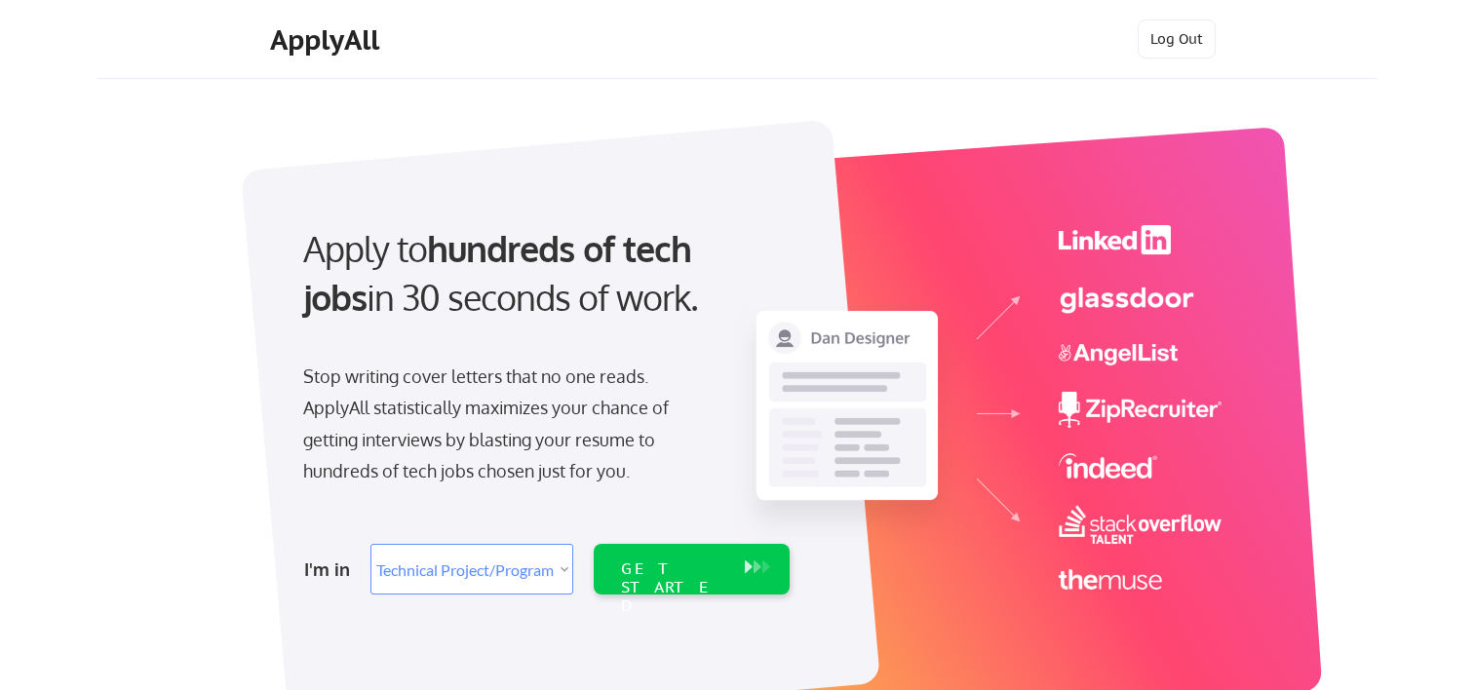
select select ""technical_project_program_mgmt""
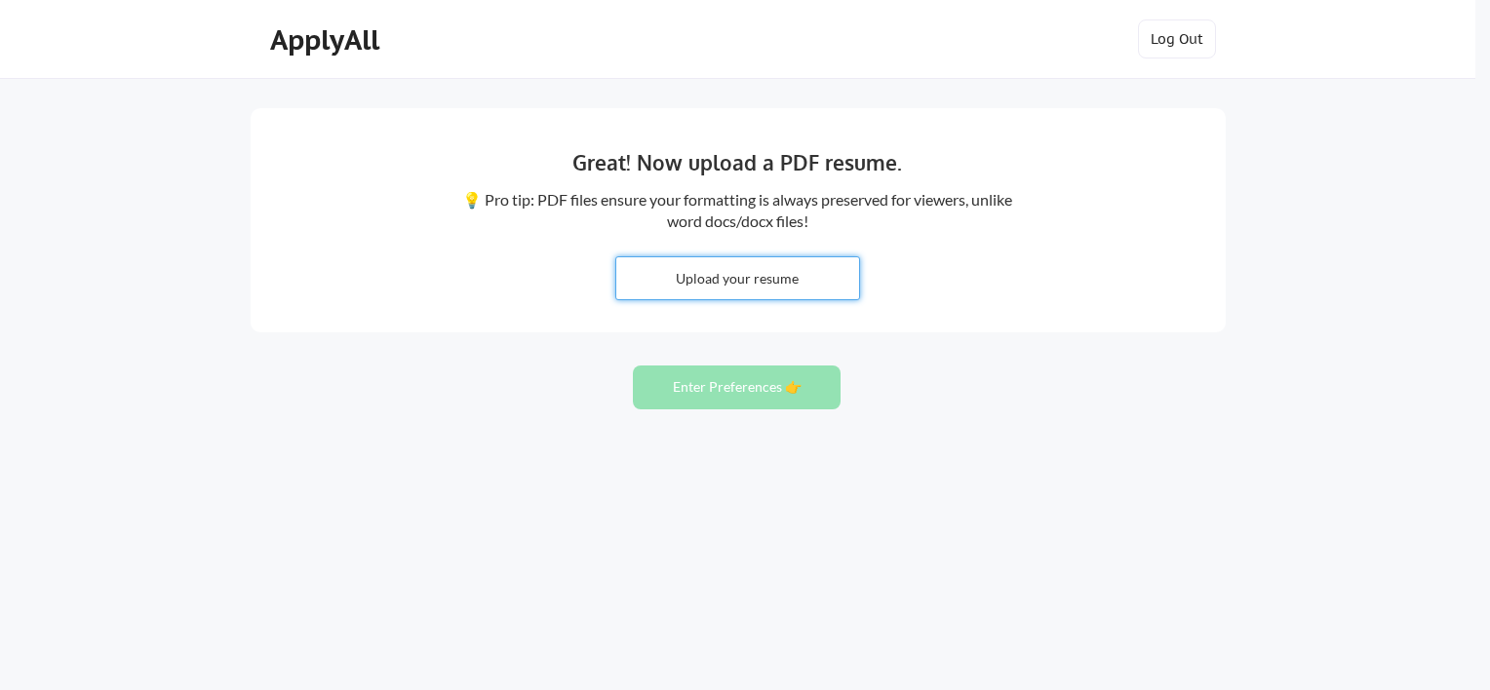
click at [755, 277] on input "file" at bounding box center [737, 278] width 243 height 42
type input "C:\fakepath\Michelle Walsh Resume - September 2025.pdf"
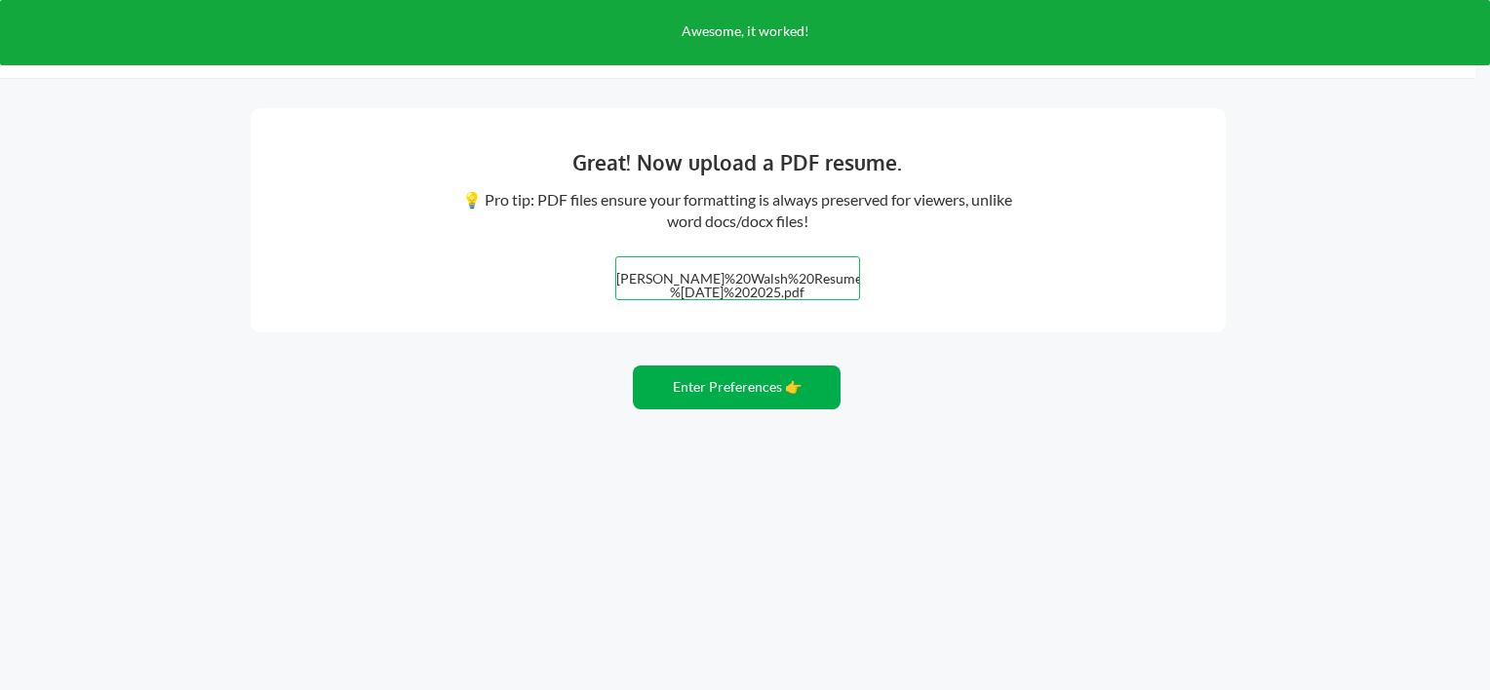
click at [751, 380] on button "Enter Preferences 👉" at bounding box center [737, 388] width 208 height 44
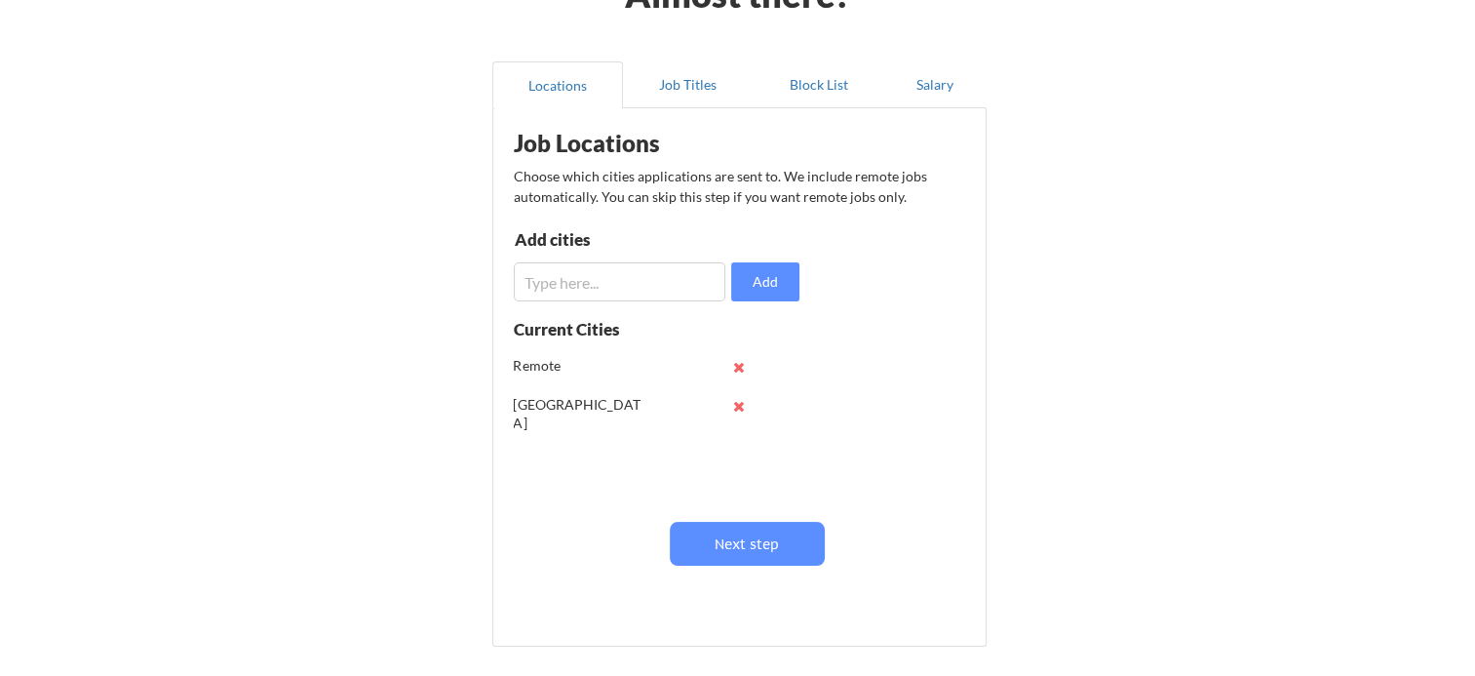
scroll to position [195, 0]
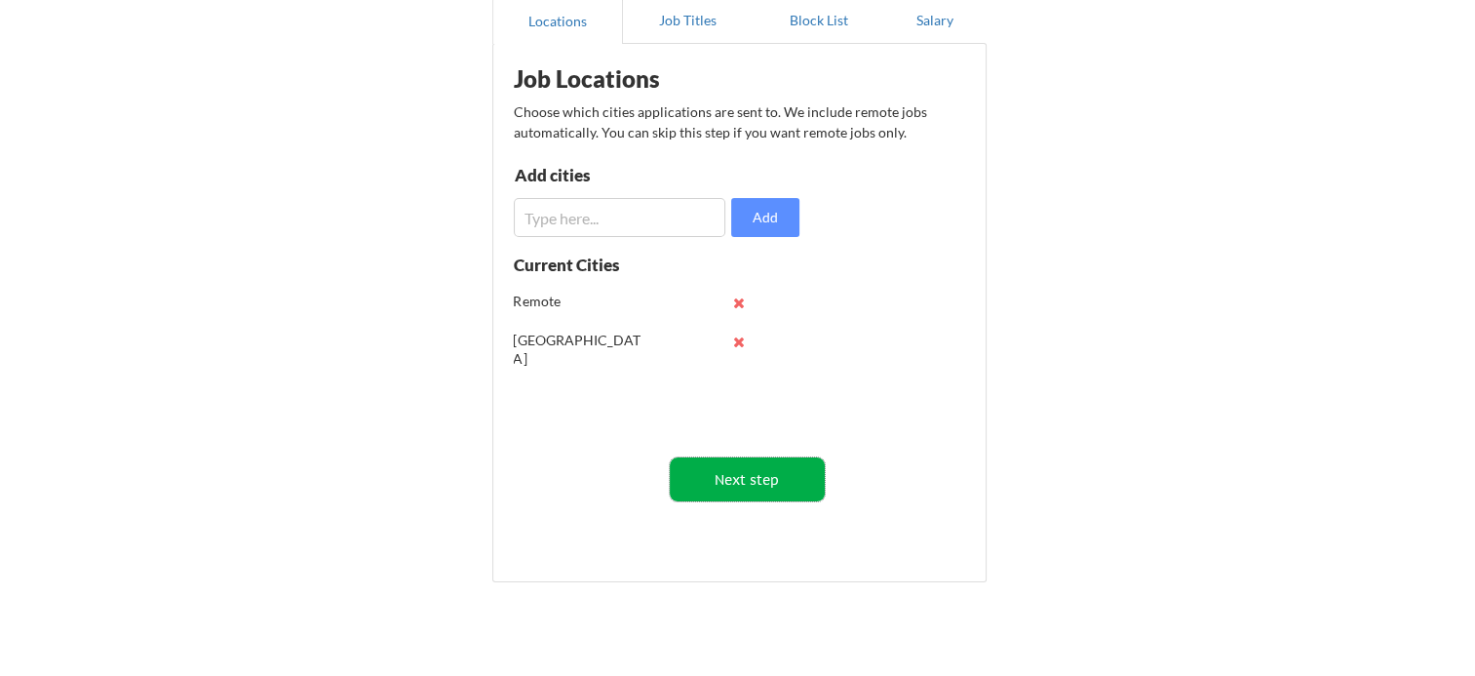
click at [741, 471] on button "Next step" at bounding box center [747, 479] width 155 height 44
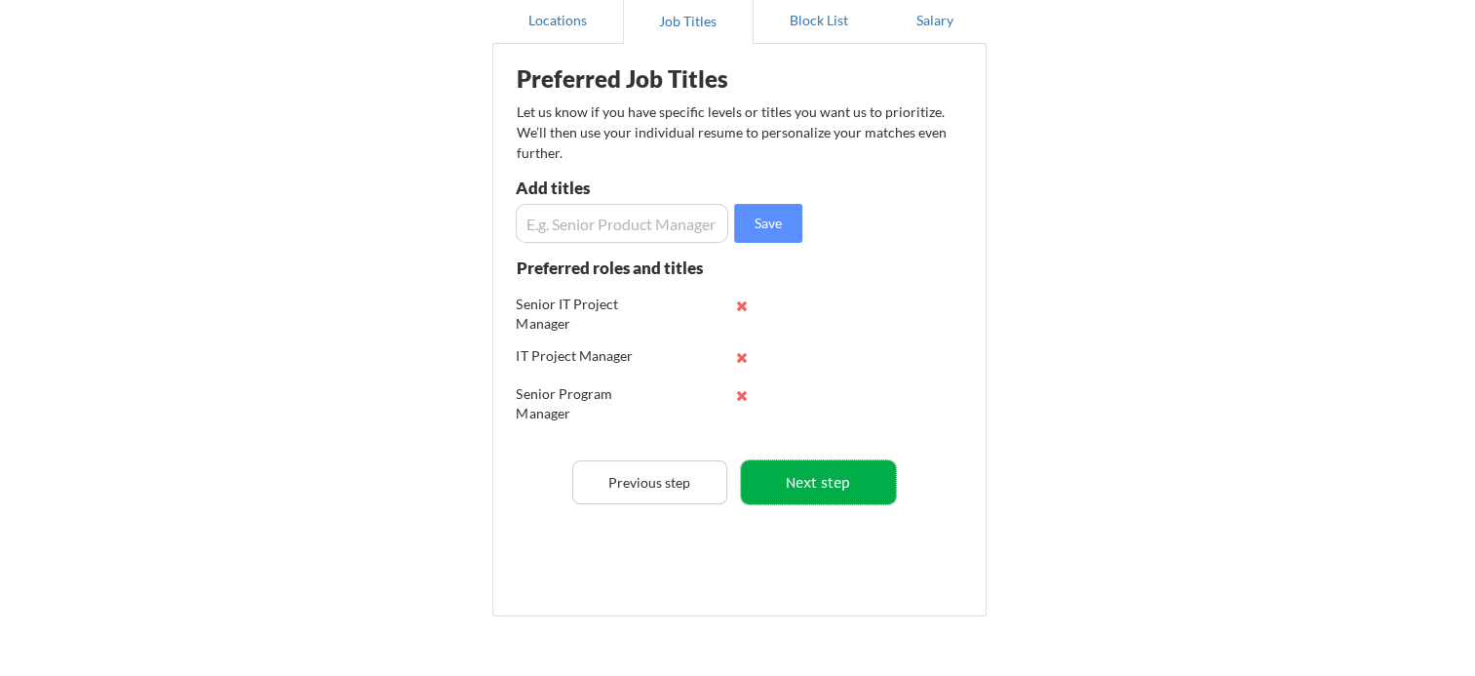
click at [829, 491] on button "Next step" at bounding box center [818, 482] width 155 height 44
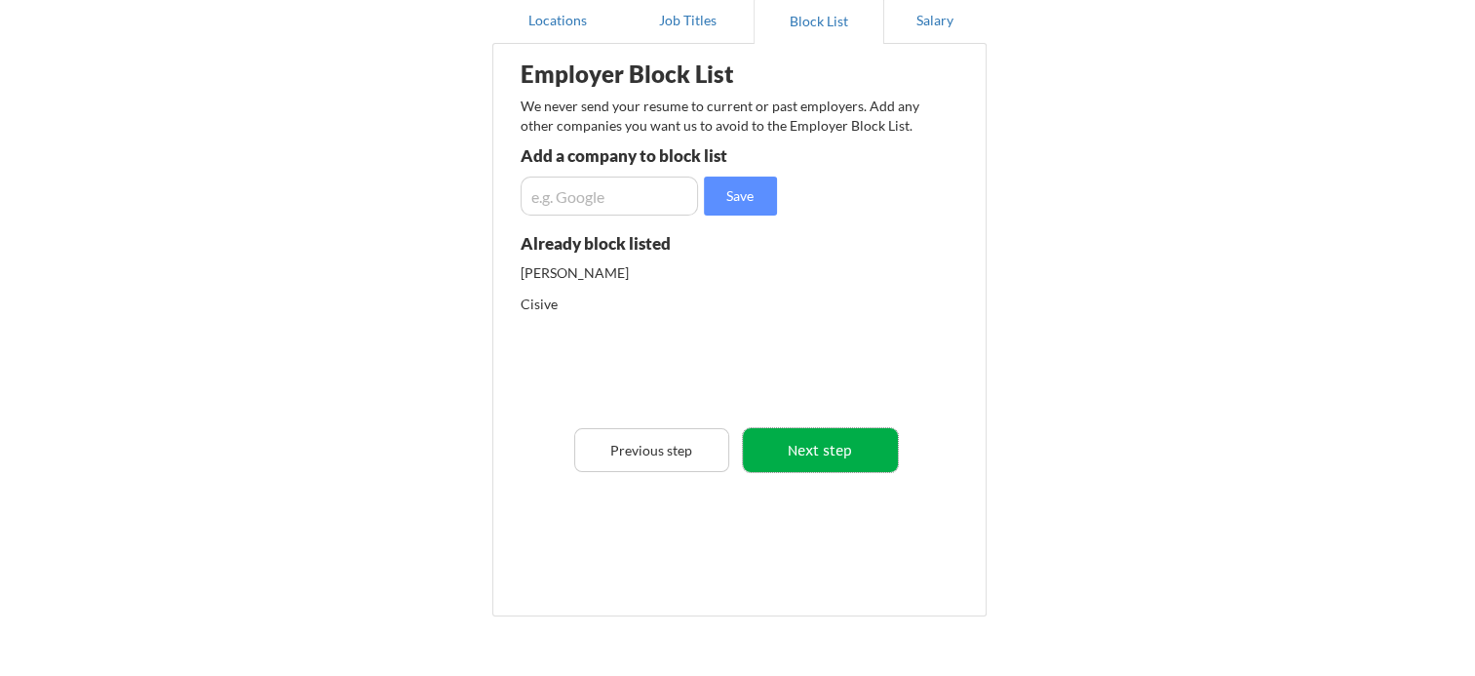
click at [835, 447] on button "Next step" at bounding box center [820, 450] width 155 height 44
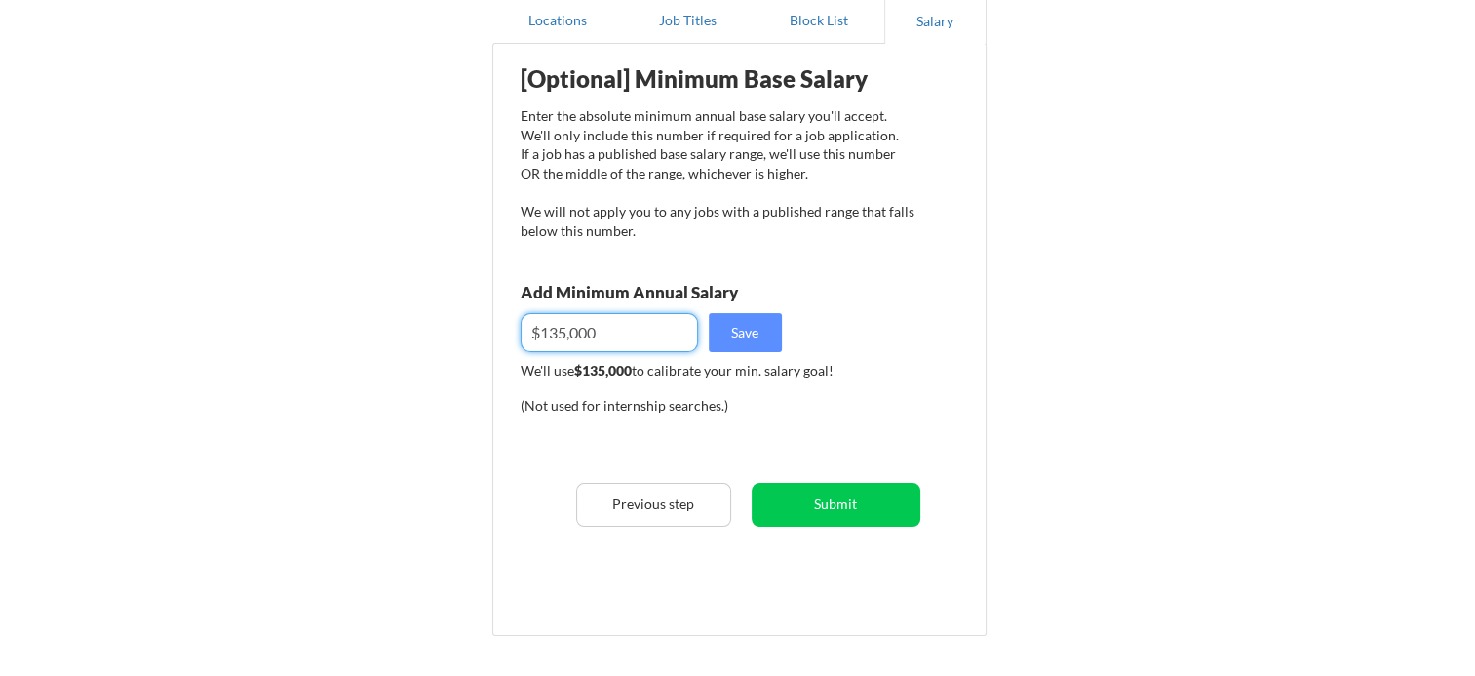
click at [570, 329] on input "input" at bounding box center [609, 332] width 177 height 39
type input "$0"
type input "$135,000"
click at [743, 326] on button "Save" at bounding box center [745, 332] width 73 height 39
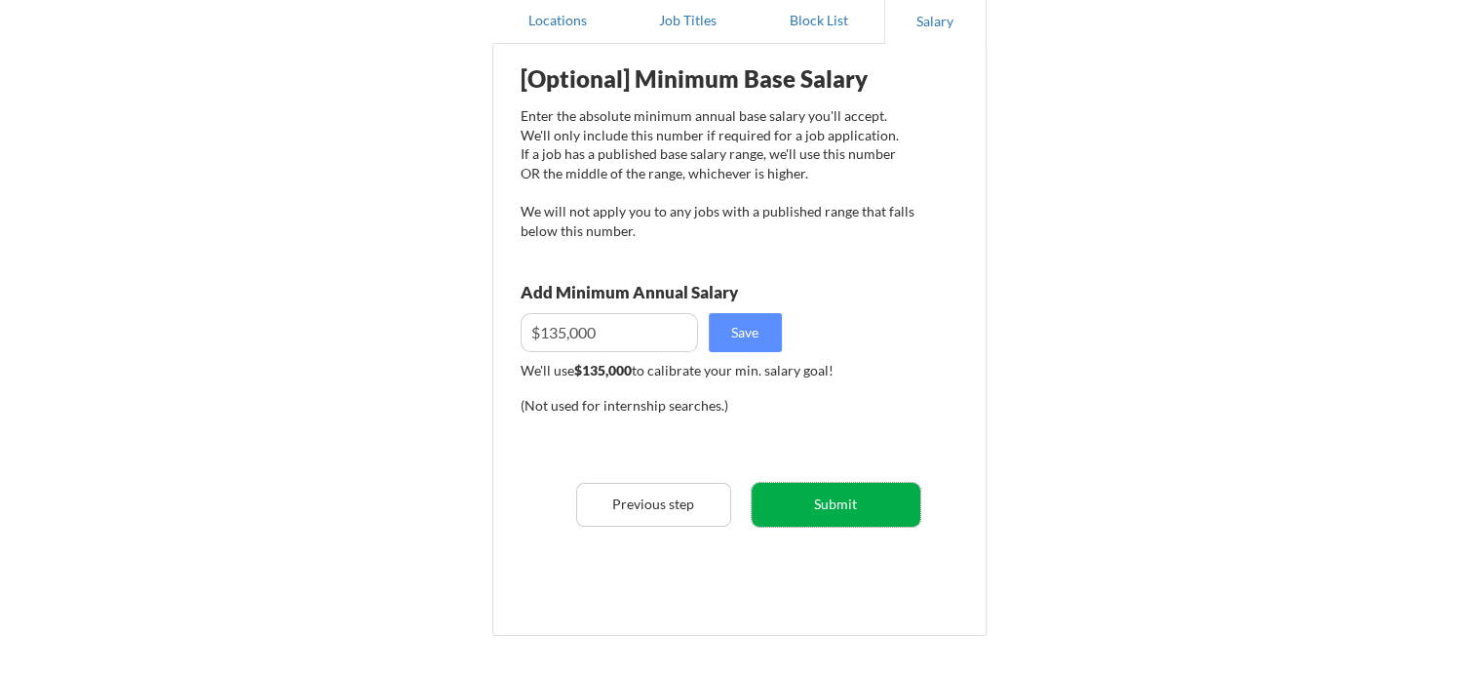
click at [829, 497] on button "Submit" at bounding box center [836, 505] width 169 height 44
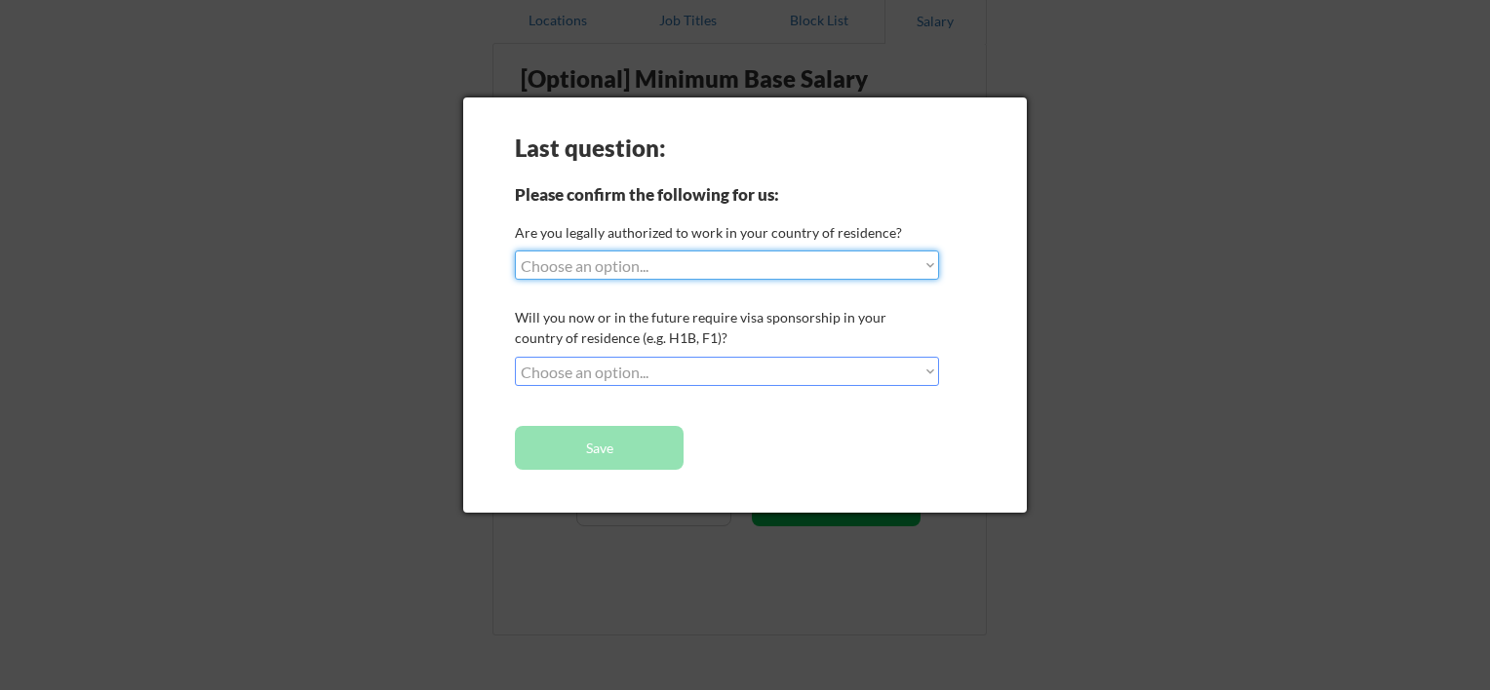
click at [926, 261] on select "Choose an option... Yes, I am a [DEMOGRAPHIC_DATA] Citizen Yes, I am a [DEMOGRA…" at bounding box center [727, 265] width 424 height 29
click at [515, 251] on select "Choose an option... Yes, I am a [DEMOGRAPHIC_DATA] Citizen Yes, I am a [DEMOGRA…" at bounding box center [727, 265] width 424 height 29
select select ""PLACEHOLDER_1427118222253""
click at [1061, 419] on div at bounding box center [745, 345] width 1490 height 690
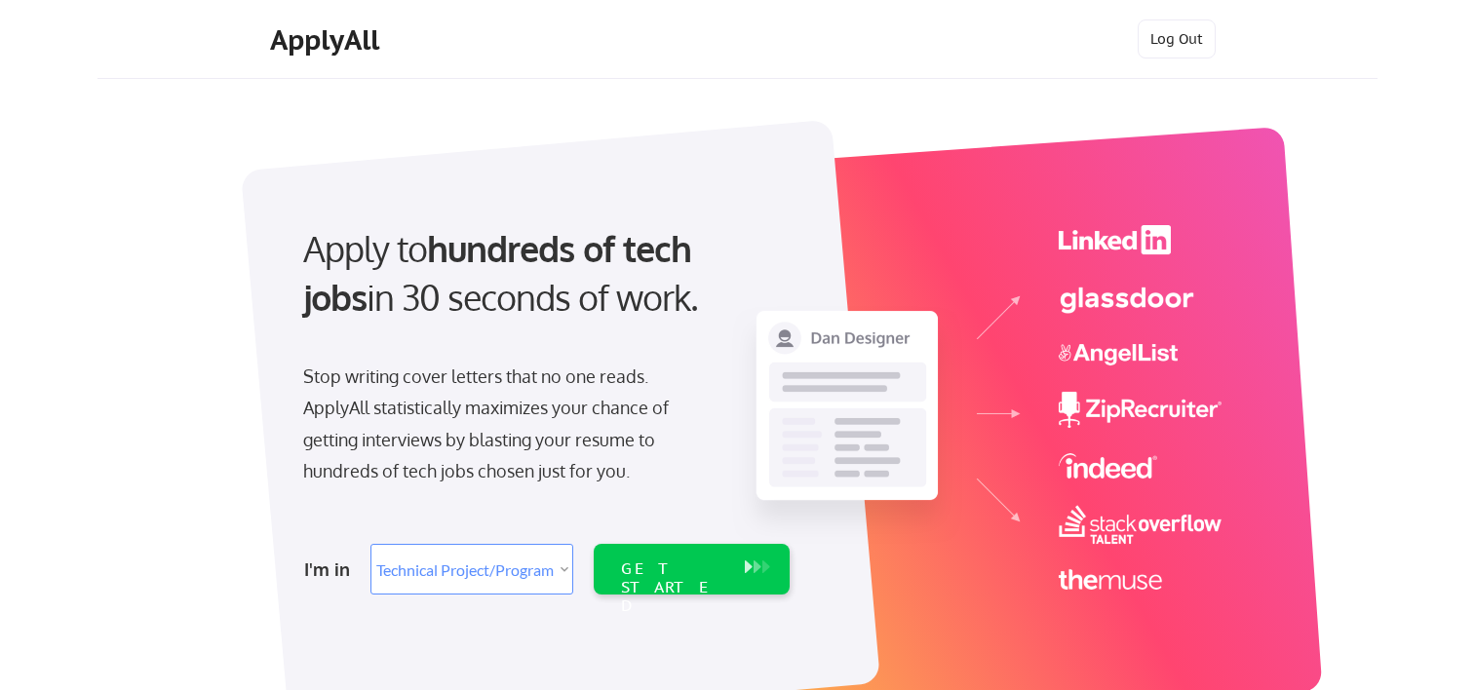
select select ""technical_project_program_mgmt""
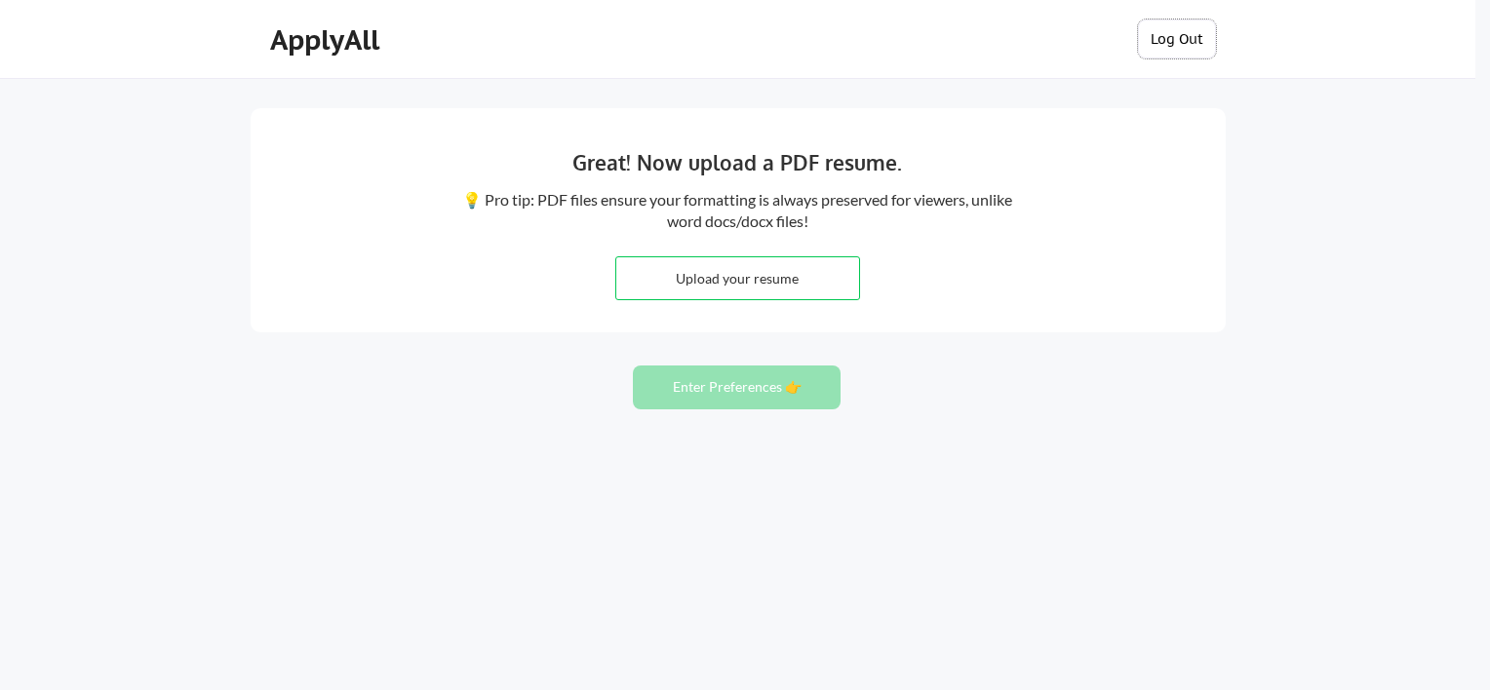
click at [1188, 29] on button "Log Out" at bounding box center [1177, 38] width 78 height 39
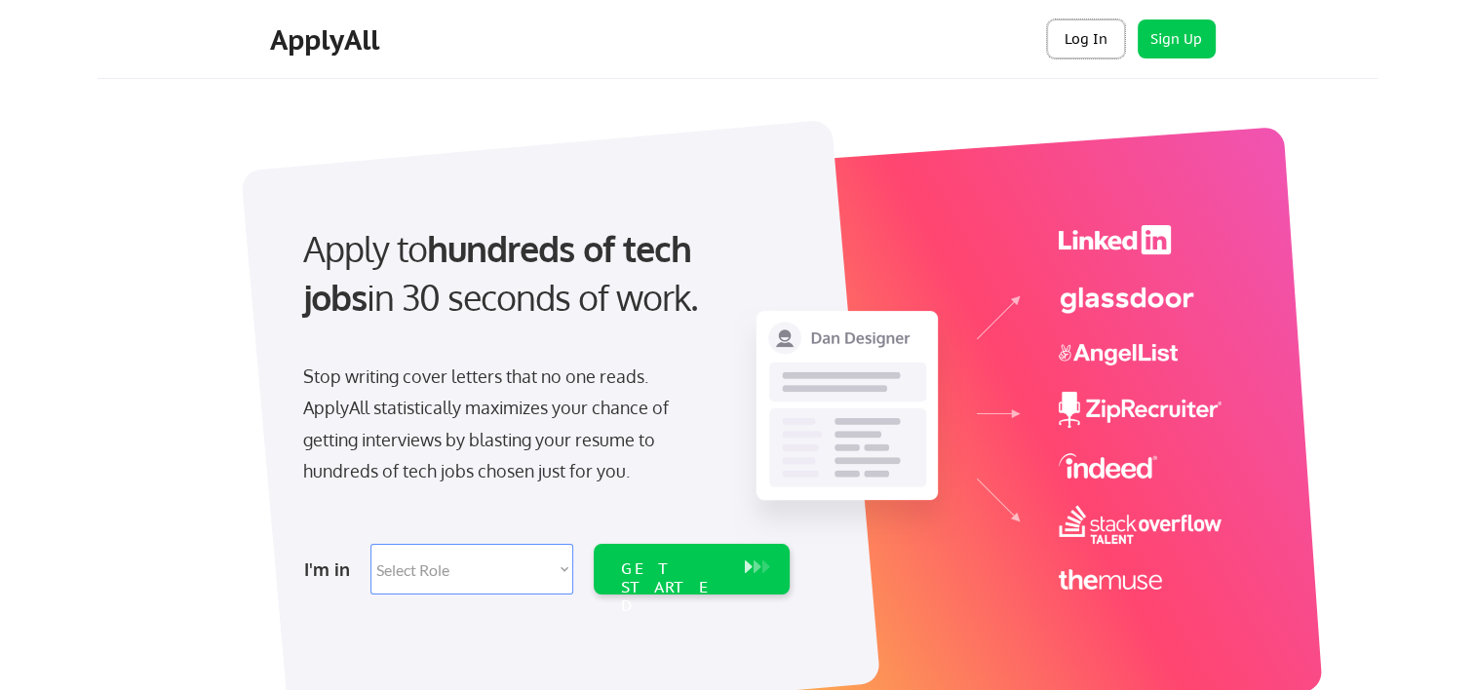
drag, startPoint x: 0, startPoint y: 0, endPoint x: 1087, endPoint y: 28, distance: 1087.5
click at [1087, 28] on button "Log In" at bounding box center [1086, 38] width 78 height 39
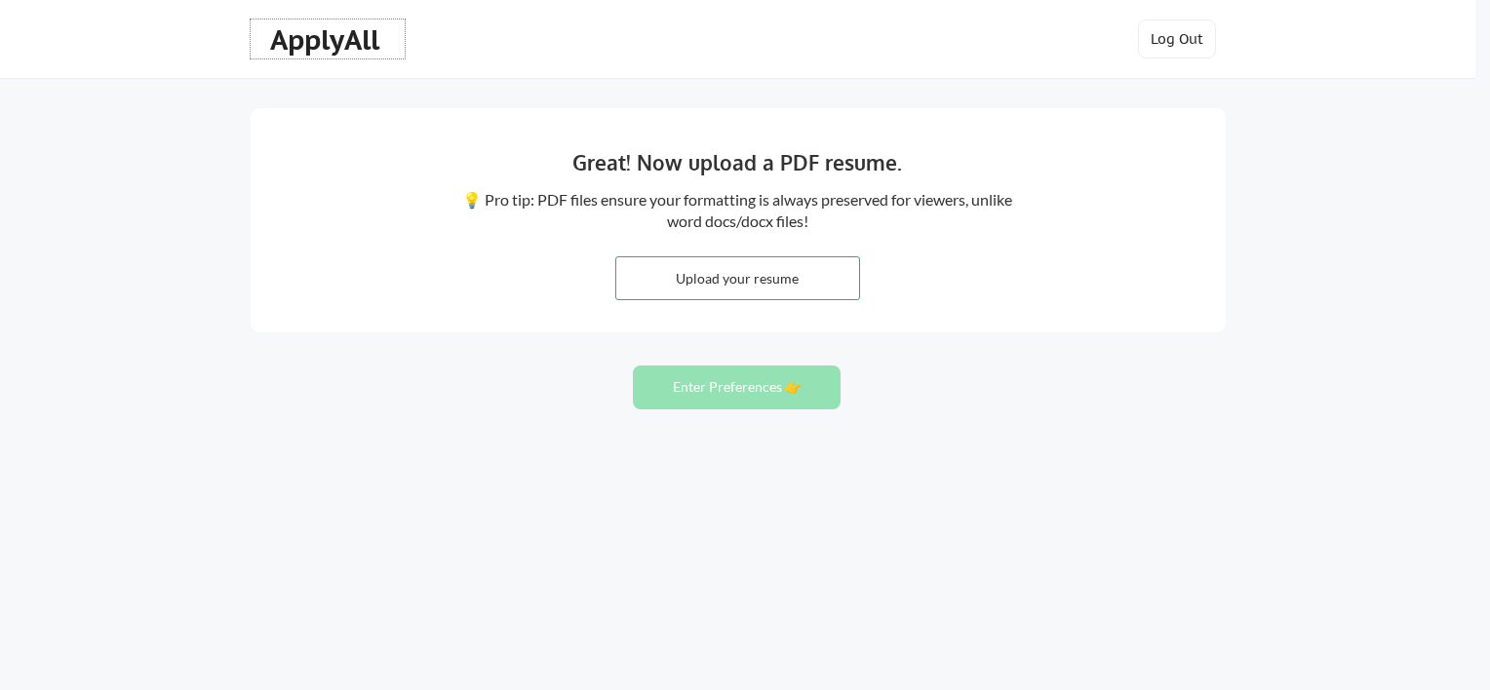
click at [331, 33] on div "ApplyAll" at bounding box center [327, 39] width 115 height 33
click at [732, 274] on input "file" at bounding box center [737, 278] width 243 height 42
type input "C:\fakepath\Michelle Walsh Resume - September 2025.pdf"
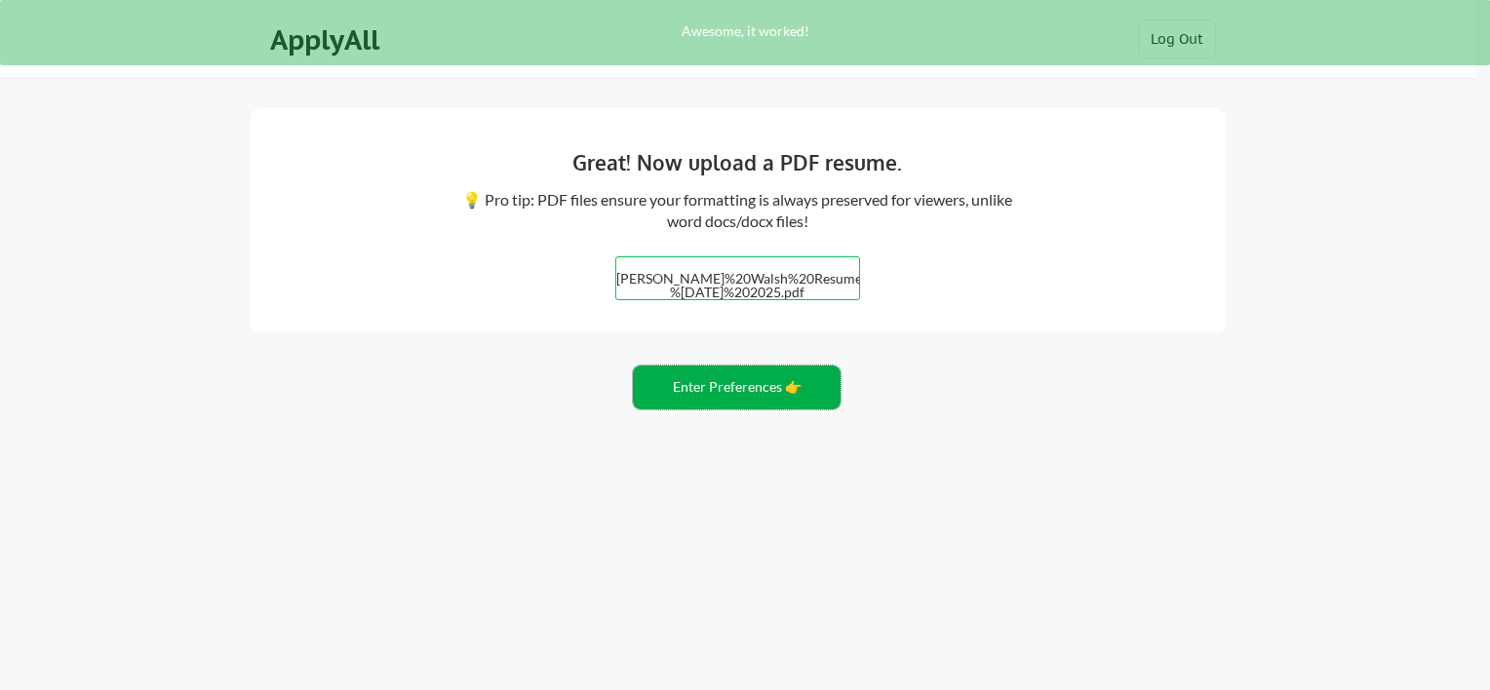
click at [728, 380] on button "Enter Preferences 👉" at bounding box center [737, 388] width 208 height 44
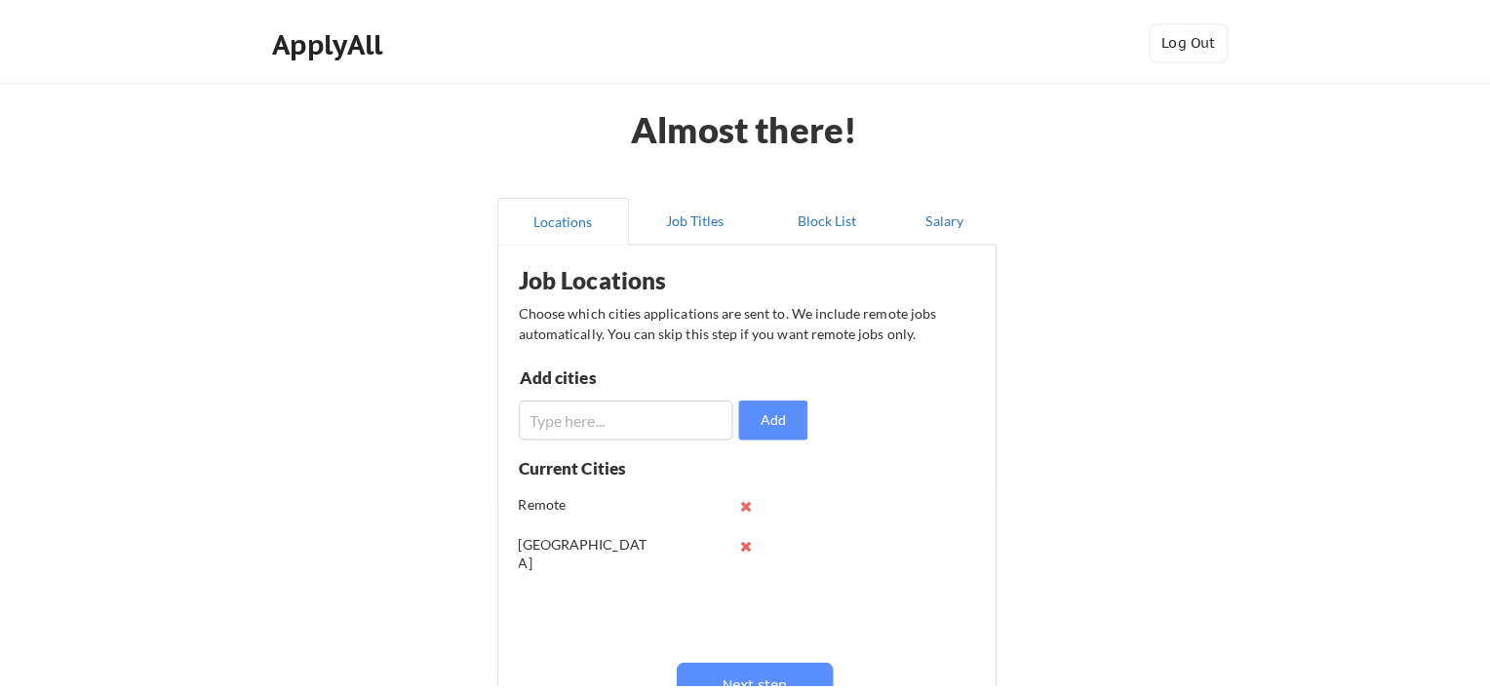
scroll to position [195, 0]
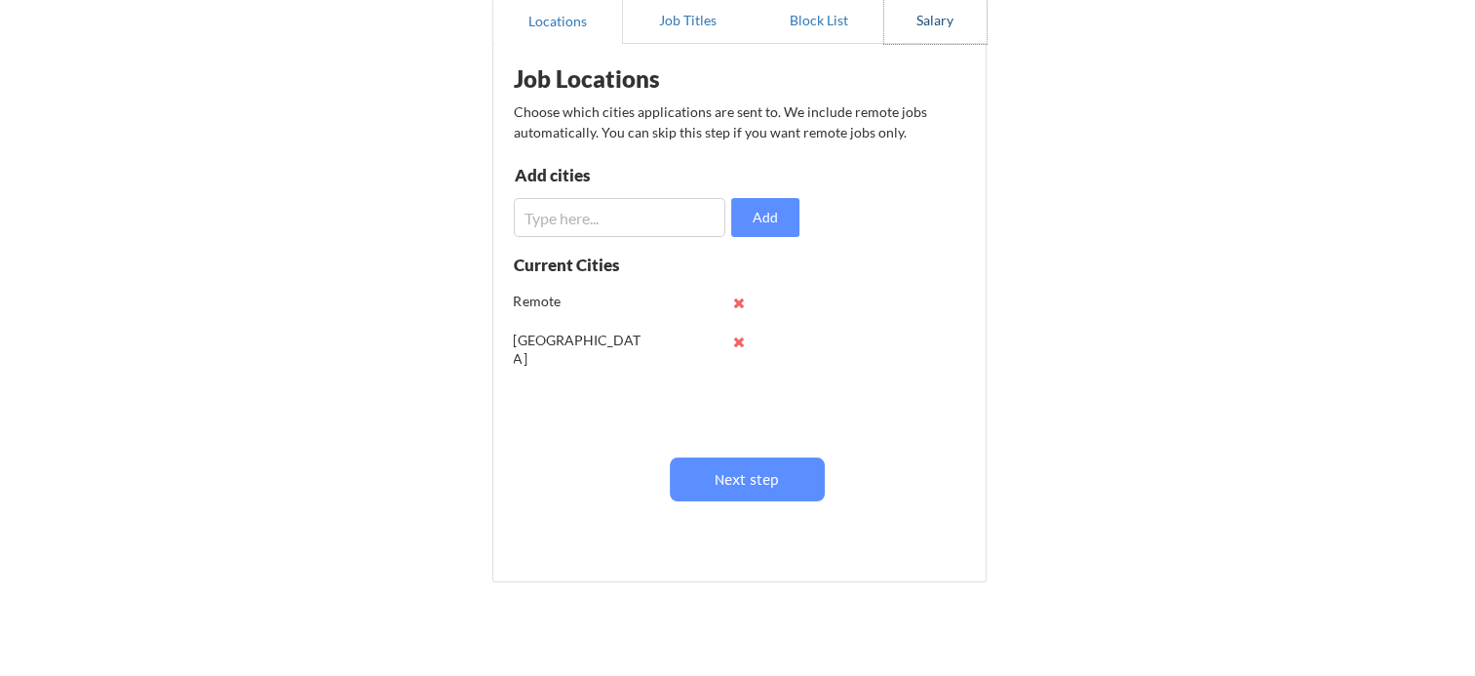
click at [945, 19] on button "Salary" at bounding box center [935, 20] width 102 height 47
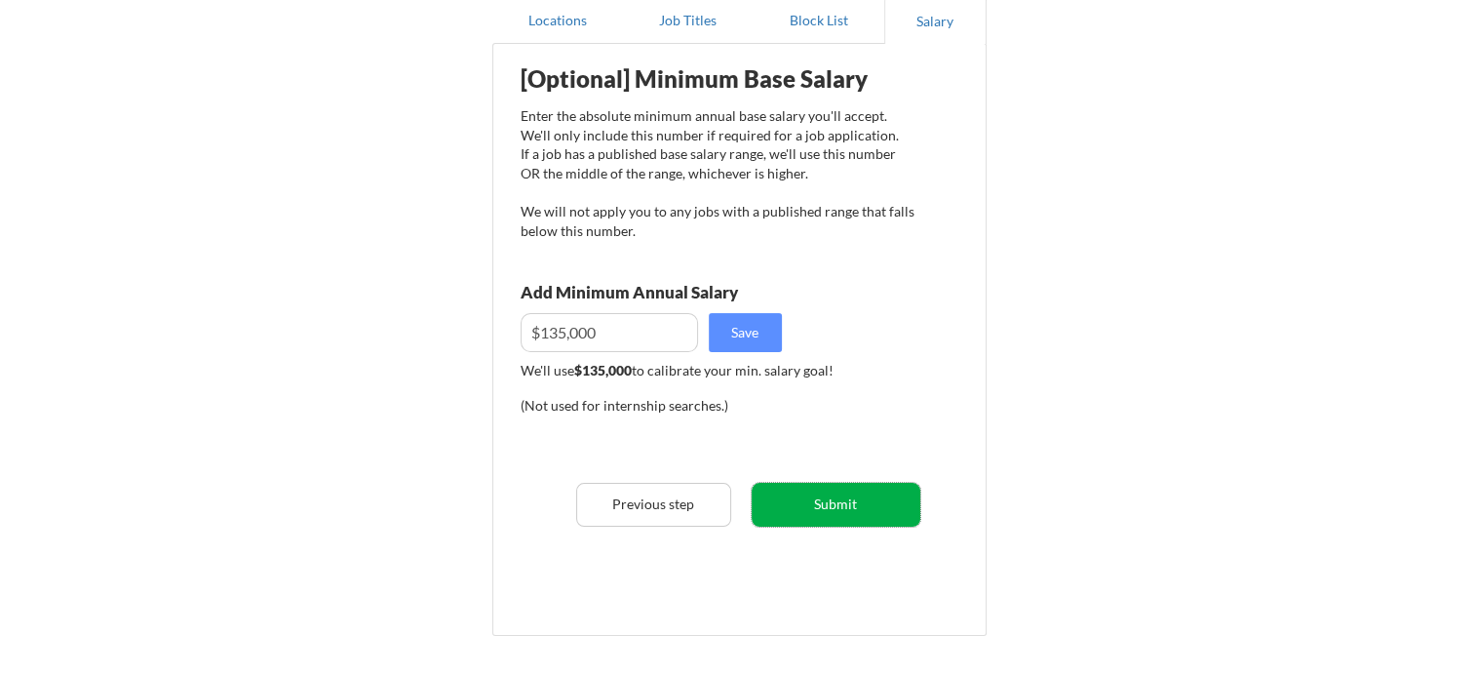
click at [833, 501] on button "Submit" at bounding box center [836, 505] width 169 height 44
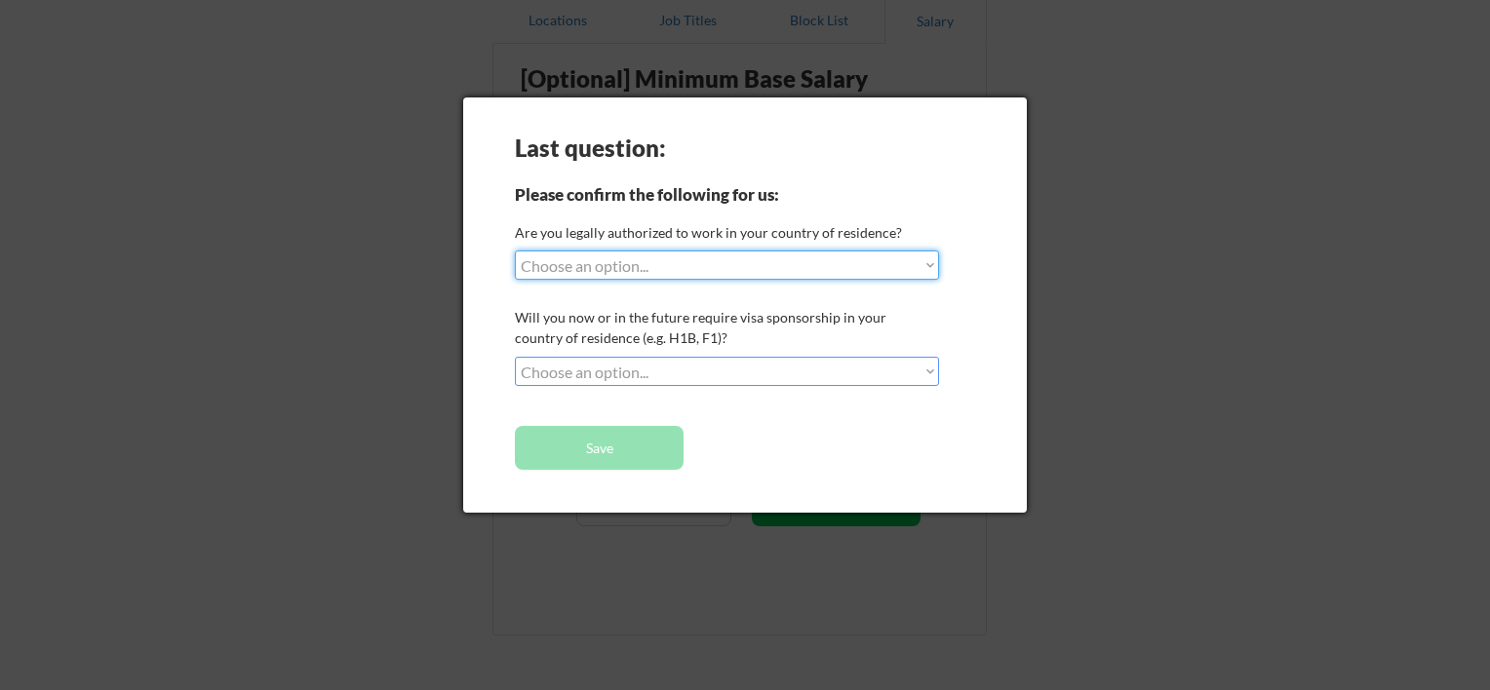
click at [922, 259] on select "Choose an option... Yes, I am a US Citizen Yes, I am a Canadian Citizen Yes, I …" at bounding box center [727, 265] width 424 height 29
click at [515, 251] on select "Choose an option... Yes, I am a US Citizen Yes, I am a Canadian Citizen Yes, I …" at bounding box center [727, 265] width 424 height 29
click at [932, 267] on select "Choose an option... Yes, I am a US Citizen Yes, I am a Canadian Citizen Yes, I …" at bounding box center [727, 265] width 424 height 29
click at [515, 251] on select "Choose an option... Yes, I am a US Citizen Yes, I am a Canadian Citizen Yes, I …" at bounding box center [727, 265] width 424 height 29
select select ""PLACEHOLDER_1427118222253""
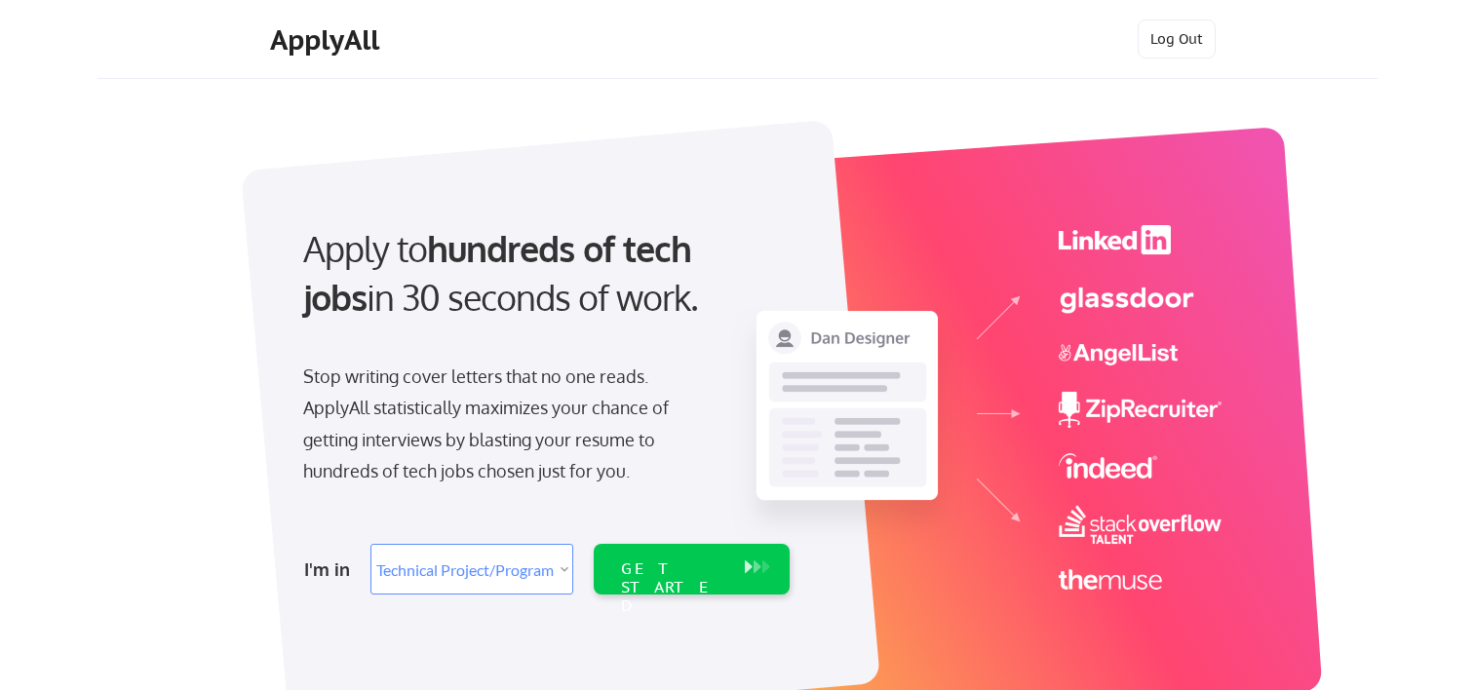
select select ""technical_project_program_mgmt""
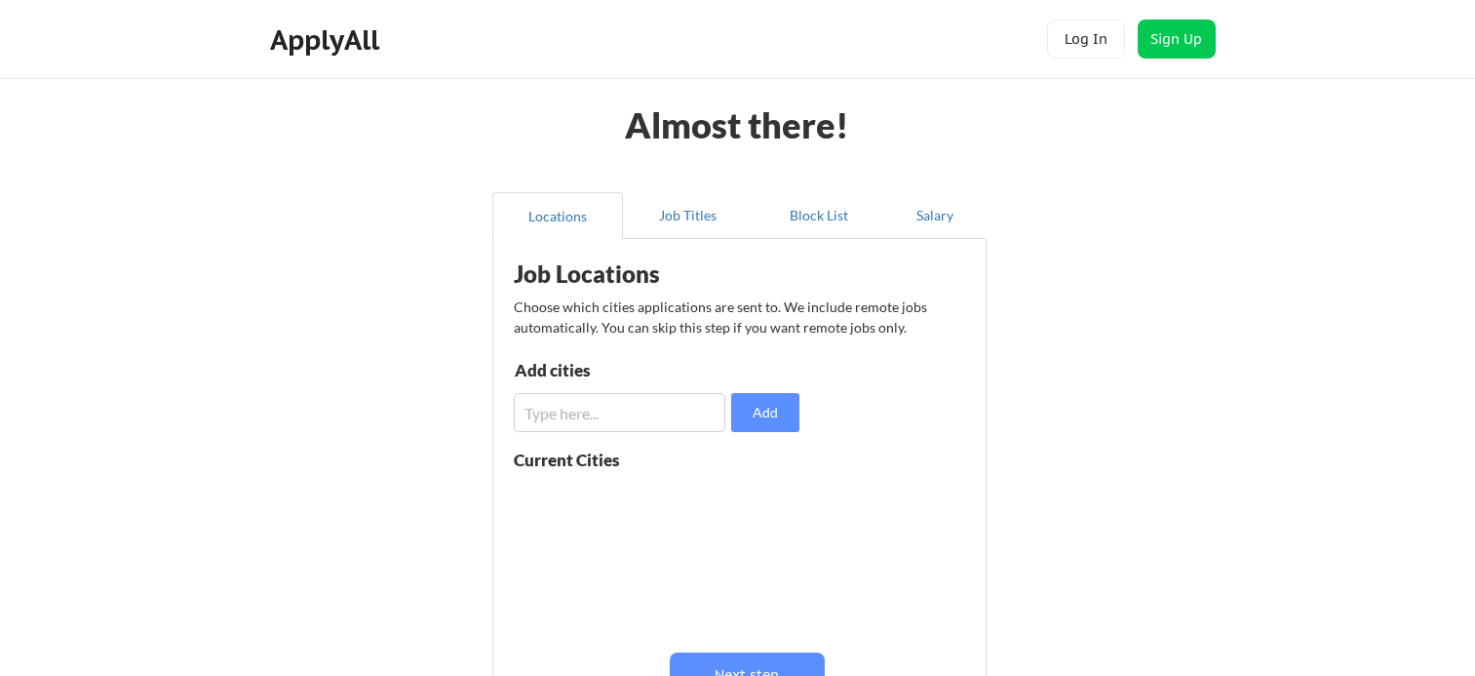
scroll to position [195, 0]
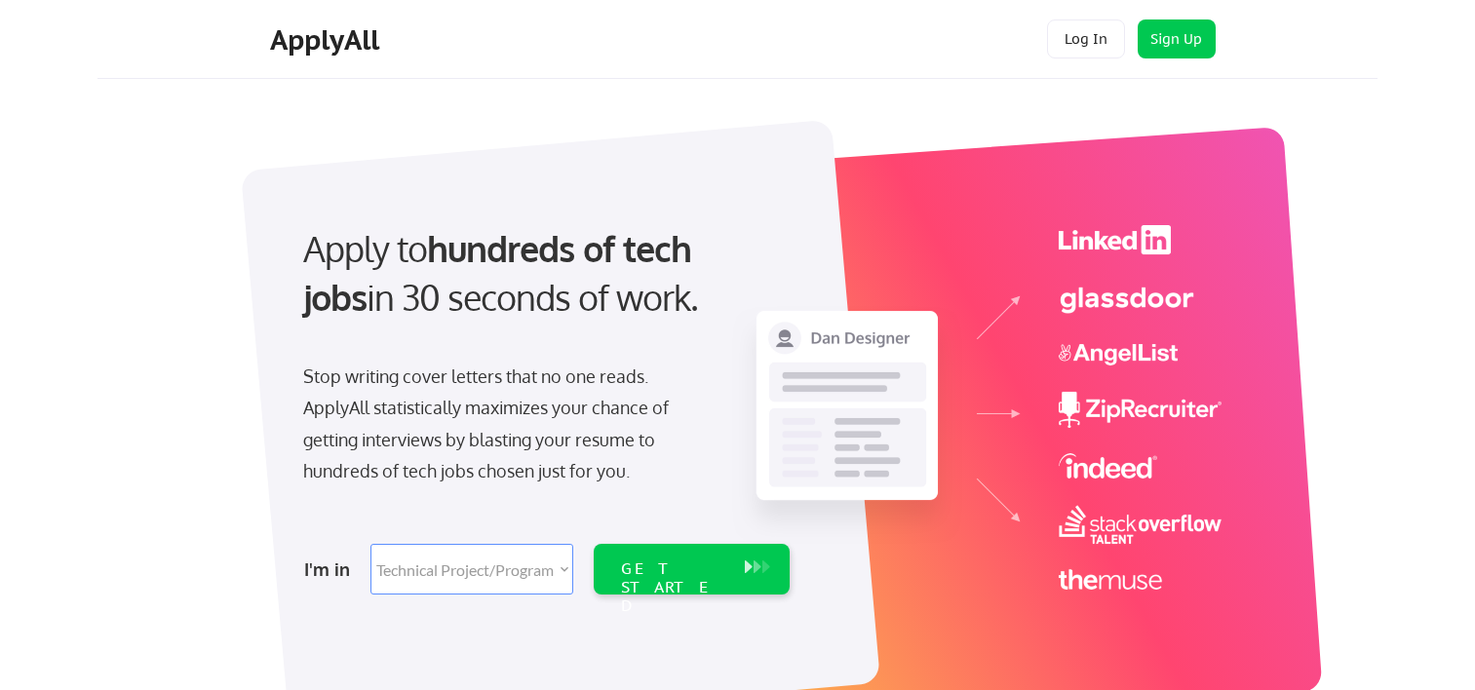
select select ""technical_project_program_mgmt""
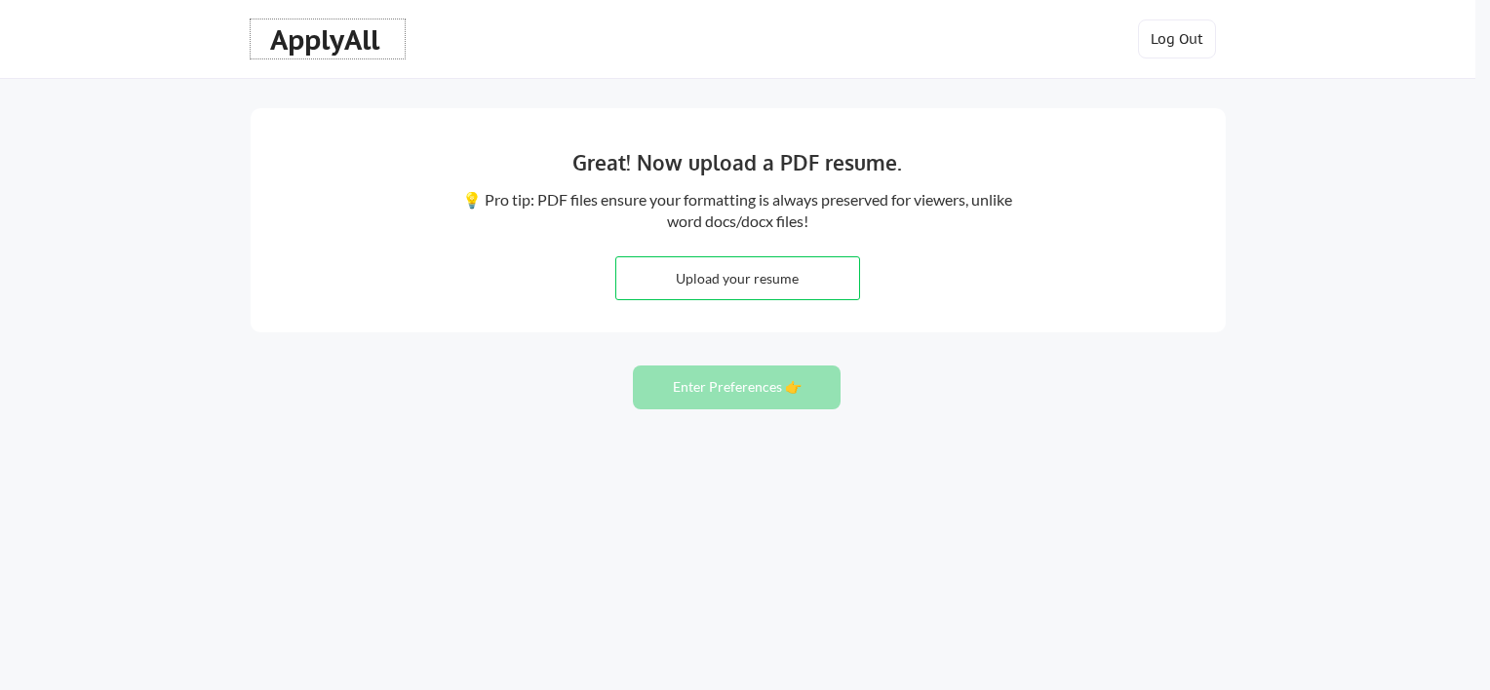
click at [332, 41] on div "ApplyAll" at bounding box center [327, 39] width 115 height 33
click at [1174, 31] on button "Log Out" at bounding box center [1177, 38] width 78 height 39
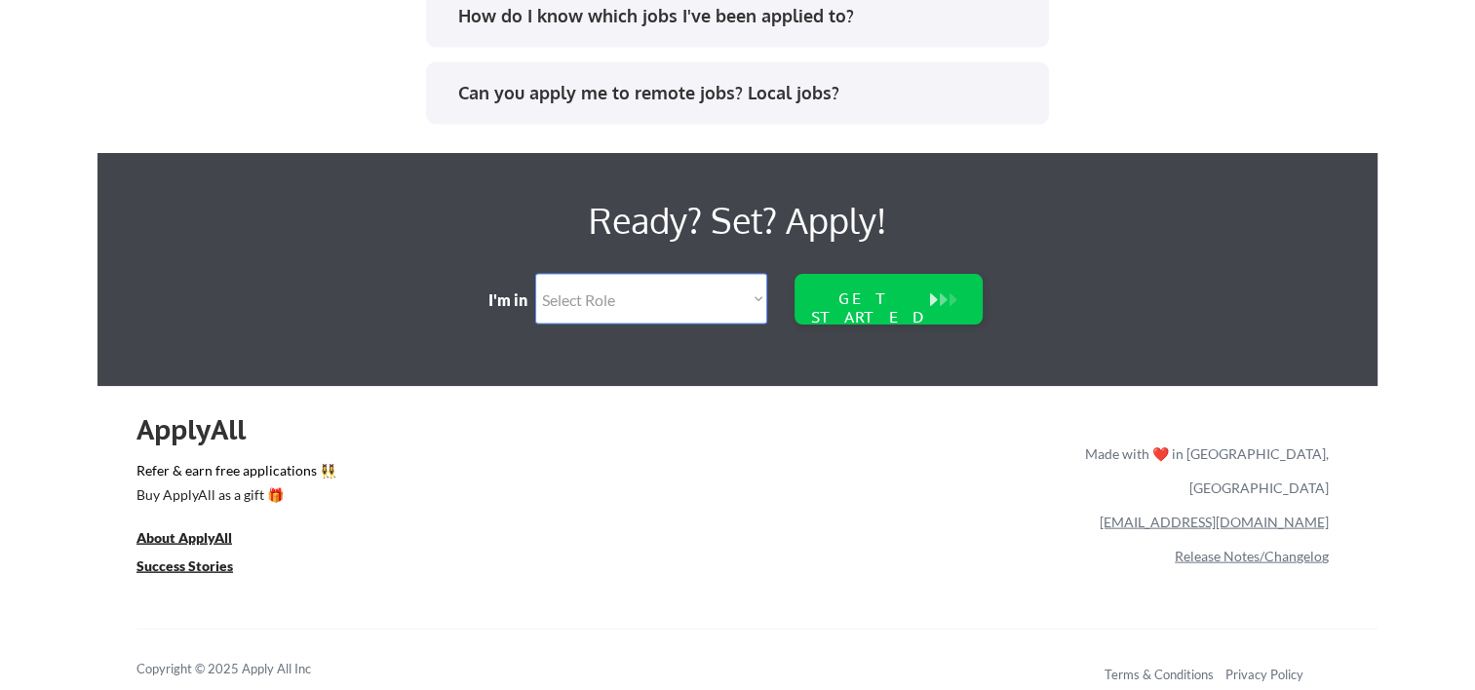
scroll to position [4185, 0]
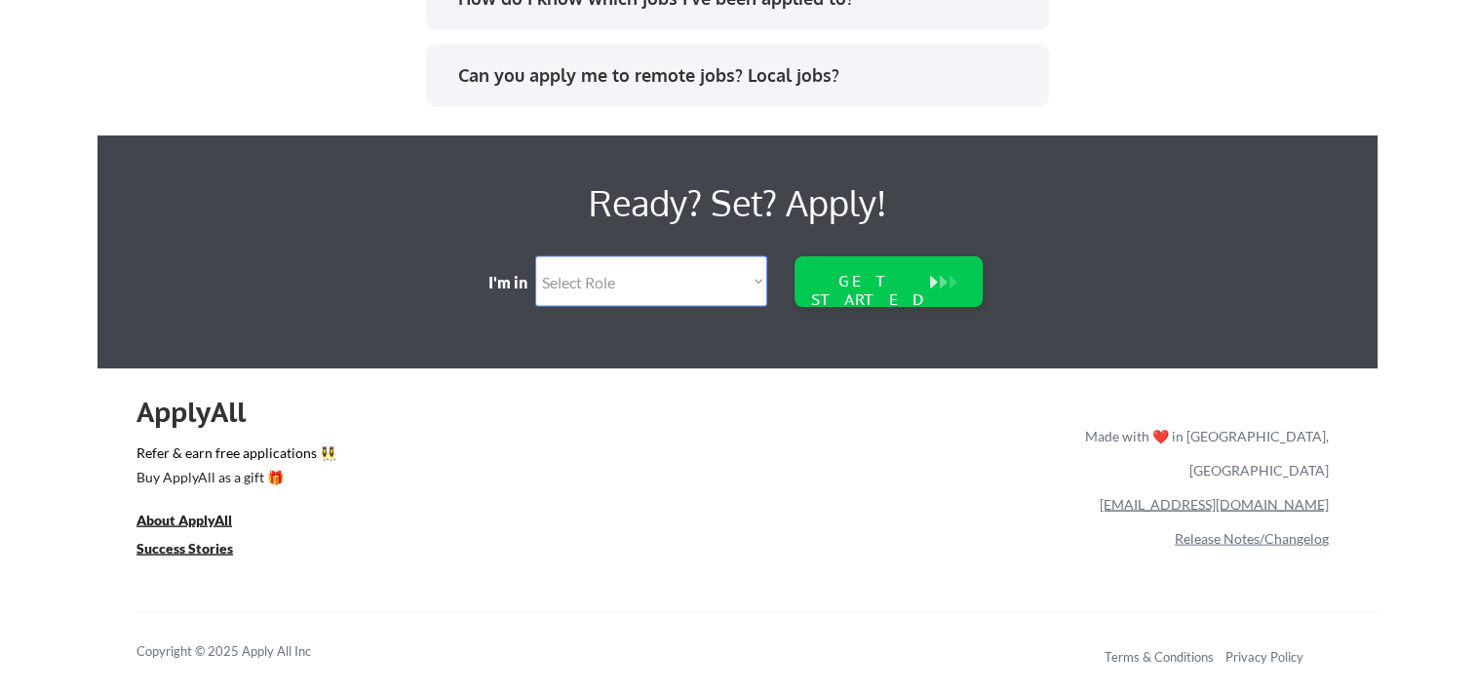
click at [1262, 496] on link "[EMAIL_ADDRESS][DOMAIN_NAME]" at bounding box center [1214, 504] width 229 height 17
